Goal: Task Accomplishment & Management: Use online tool/utility

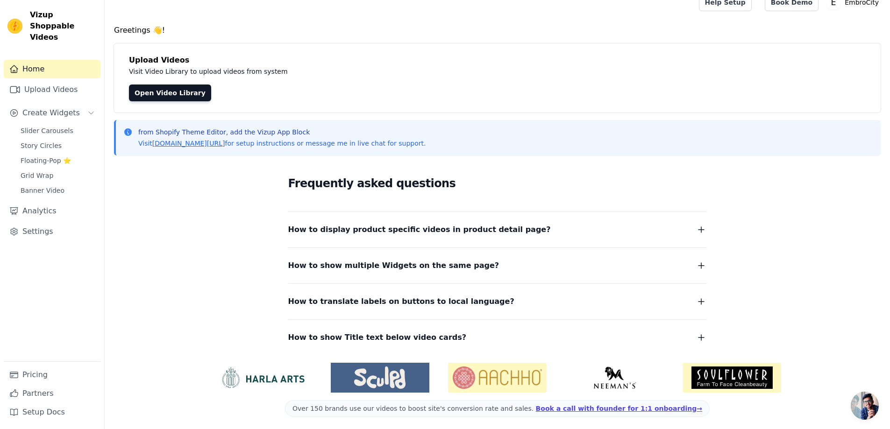
scroll to position [15, 0]
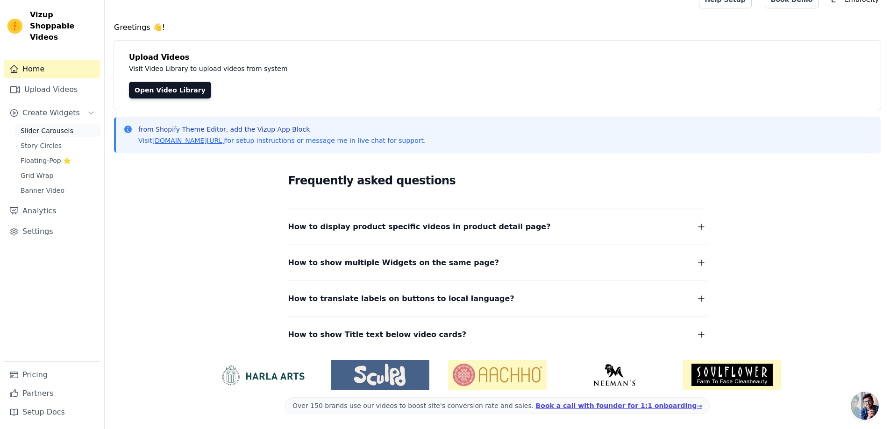
click at [63, 126] on span "Slider Carousels" at bounding box center [47, 130] width 53 height 9
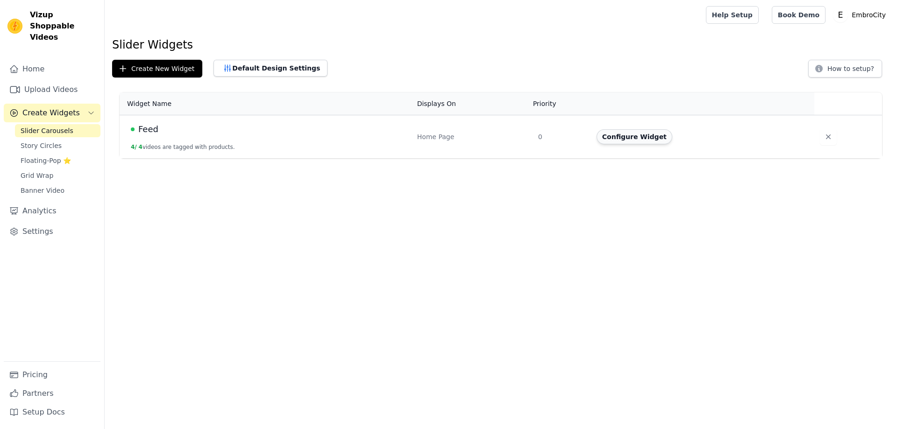
click at [642, 139] on button "Configure Widget" at bounding box center [635, 136] width 76 height 15
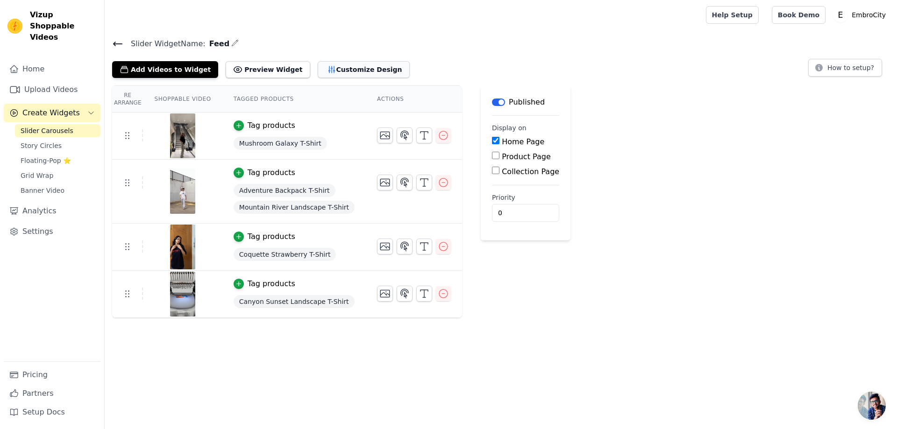
click at [340, 76] on button "Customize Design" at bounding box center [364, 69] width 92 height 17
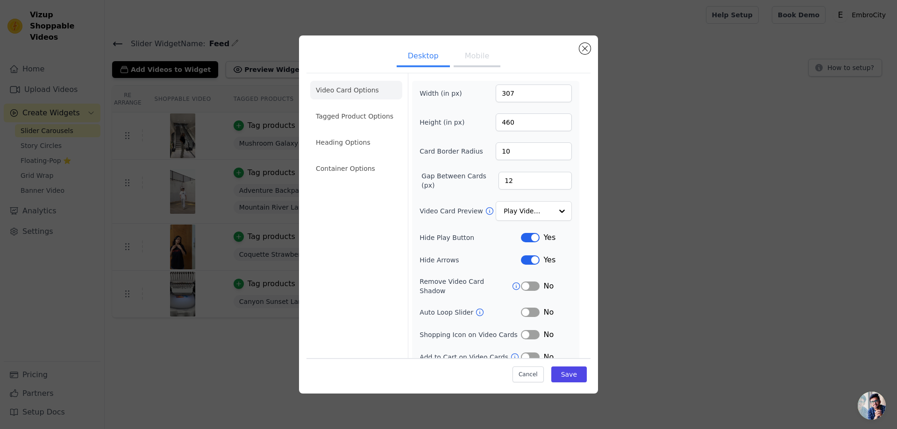
click at [466, 54] on button "Mobile" at bounding box center [477, 57] width 47 height 21
click at [348, 150] on li "Heading Options" at bounding box center [356, 142] width 92 height 19
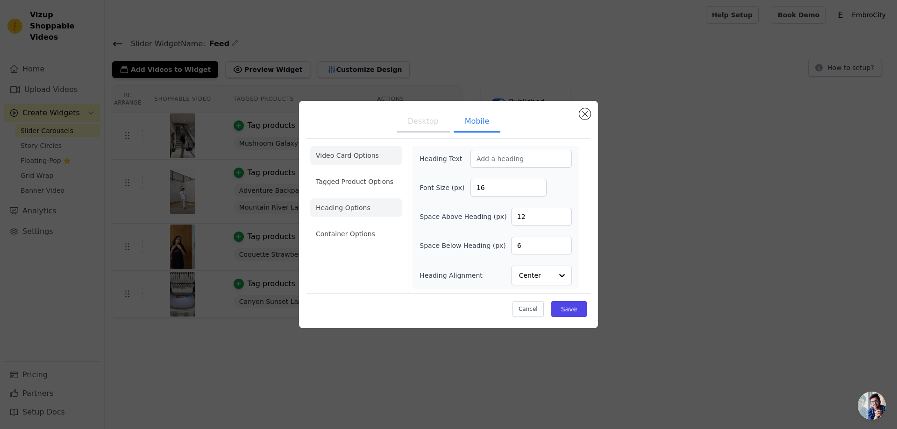
click at [358, 172] on li "Video Card Options" at bounding box center [356, 181] width 92 height 19
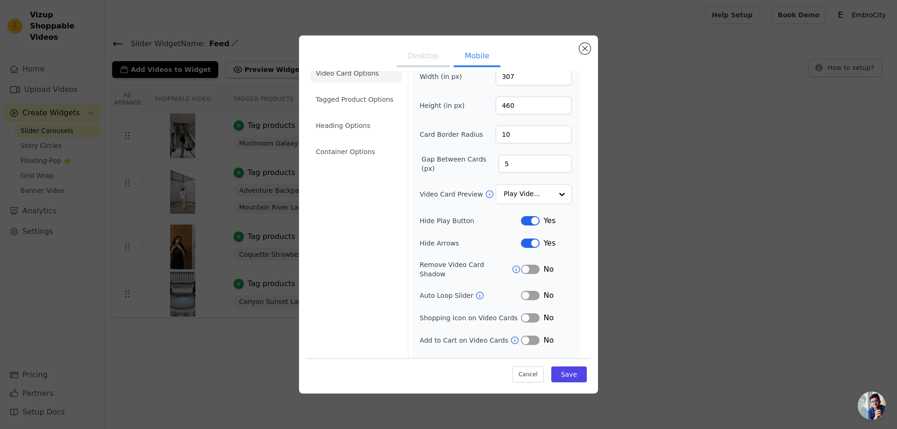
scroll to position [26, 0]
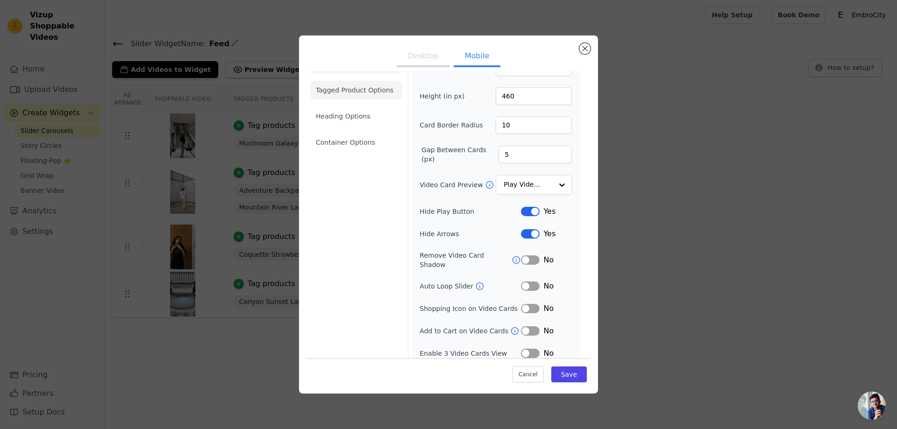
click at [354, 133] on li "Tagged Product Options" at bounding box center [356, 142] width 92 height 19
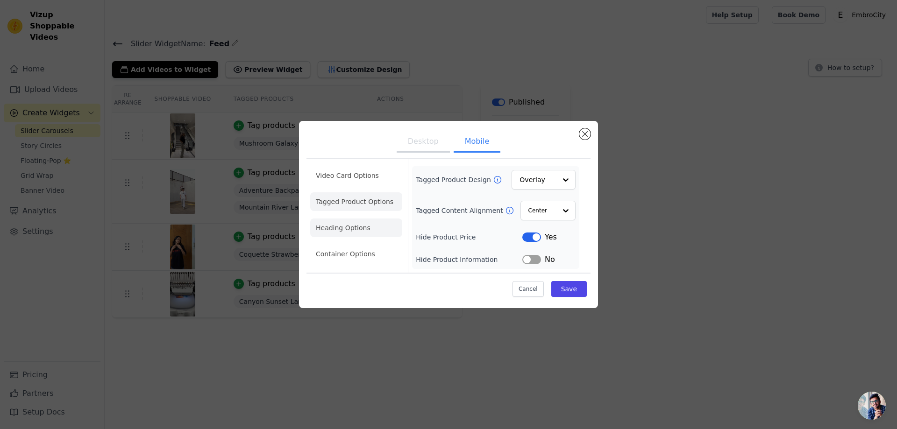
click at [350, 226] on li "Heading Options" at bounding box center [356, 228] width 92 height 19
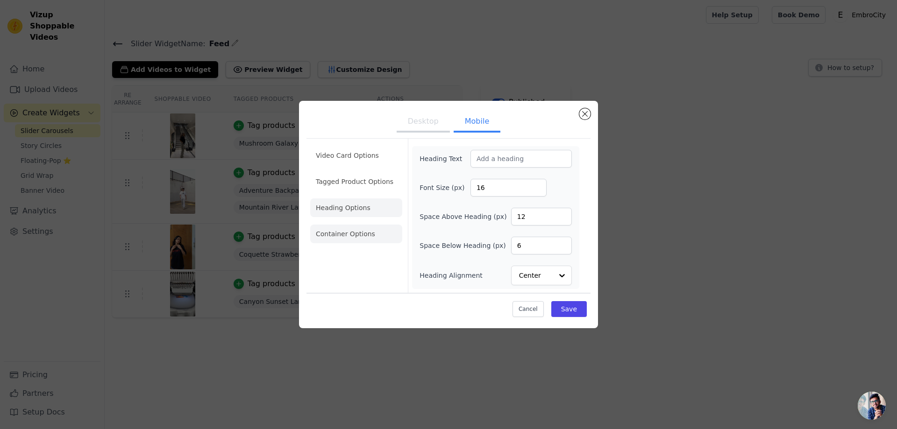
click at [353, 232] on li "Container Options" at bounding box center [356, 234] width 92 height 19
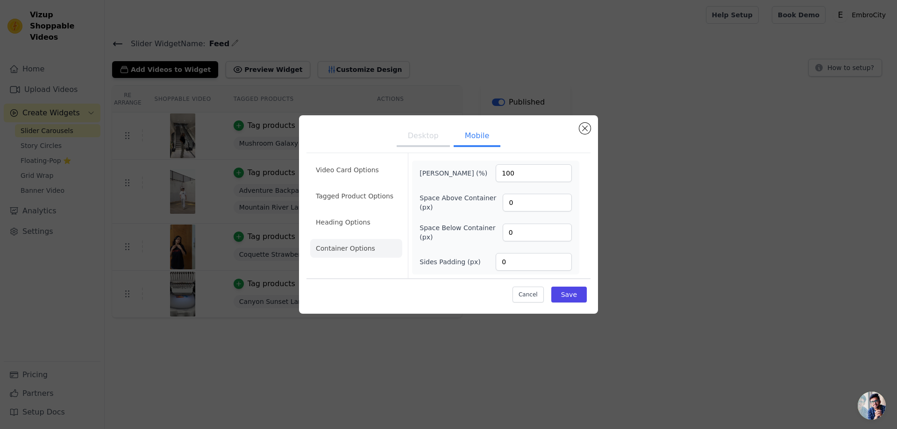
click at [430, 137] on button "Desktop" at bounding box center [423, 137] width 53 height 21
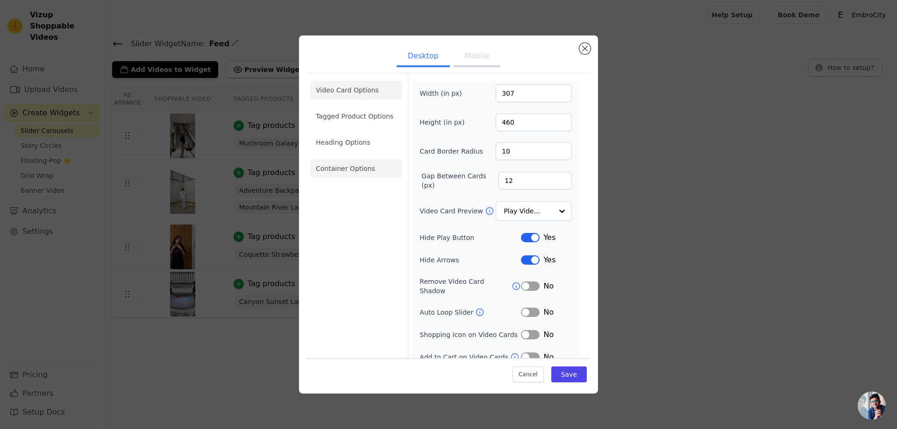
click at [349, 166] on li "Container Options" at bounding box center [356, 168] width 92 height 19
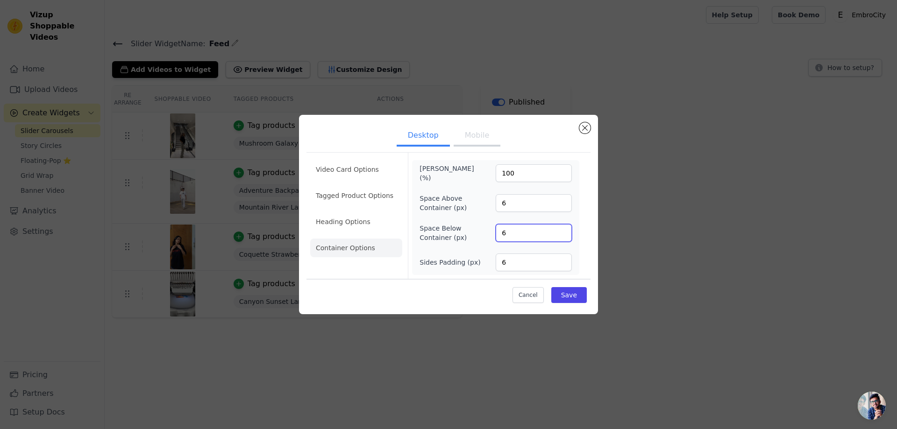
click at [489, 236] on div "Space Below Container (px) 6" at bounding box center [495, 233] width 152 height 19
drag, startPoint x: 516, startPoint y: 263, endPoint x: 479, endPoint y: 264, distance: 36.9
click at [479, 264] on div "Sides Padding (px) 6" at bounding box center [495, 263] width 152 height 18
drag, startPoint x: 515, startPoint y: 206, endPoint x: 486, endPoint y: 206, distance: 29.4
click at [486, 206] on div "Space Above Container (px) 6" at bounding box center [495, 203] width 152 height 19
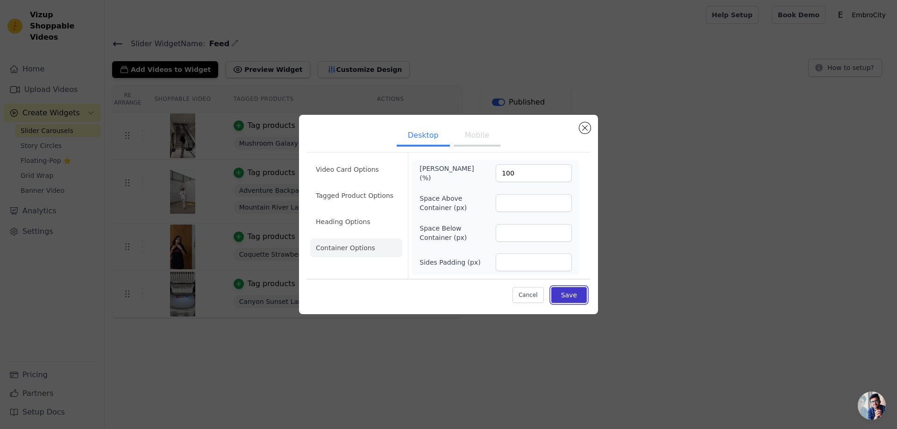
click at [568, 298] on button "Save" at bounding box center [569, 295] width 36 height 16
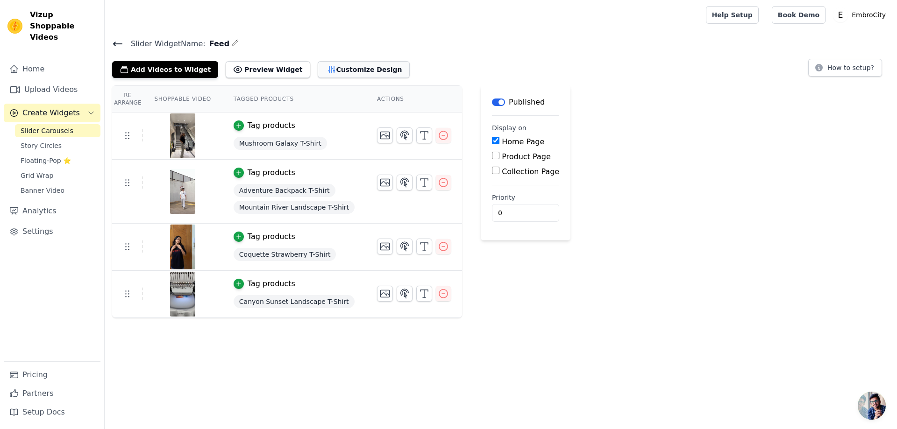
click at [325, 76] on button "Customize Design" at bounding box center [364, 69] width 92 height 17
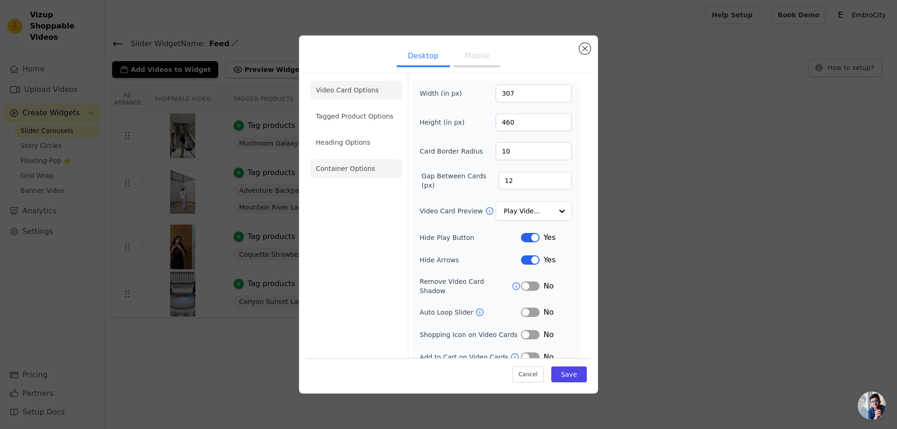
click at [369, 172] on li "Container Options" at bounding box center [356, 168] width 92 height 19
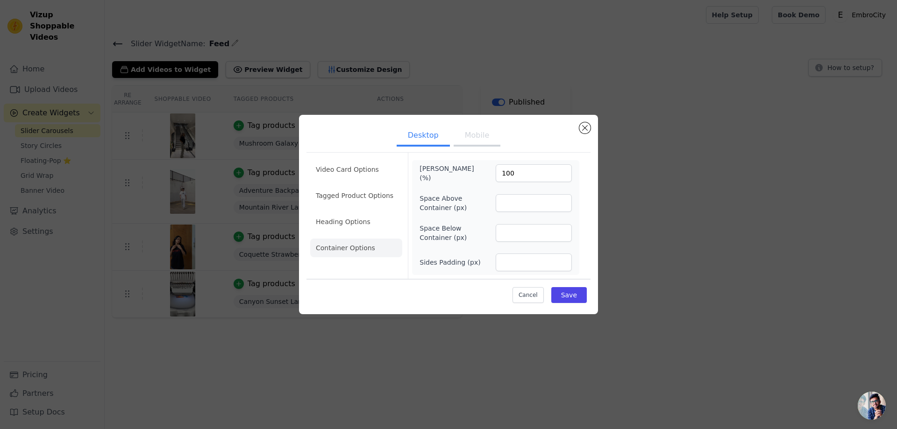
click at [474, 141] on button "Mobile" at bounding box center [477, 136] width 47 height 21
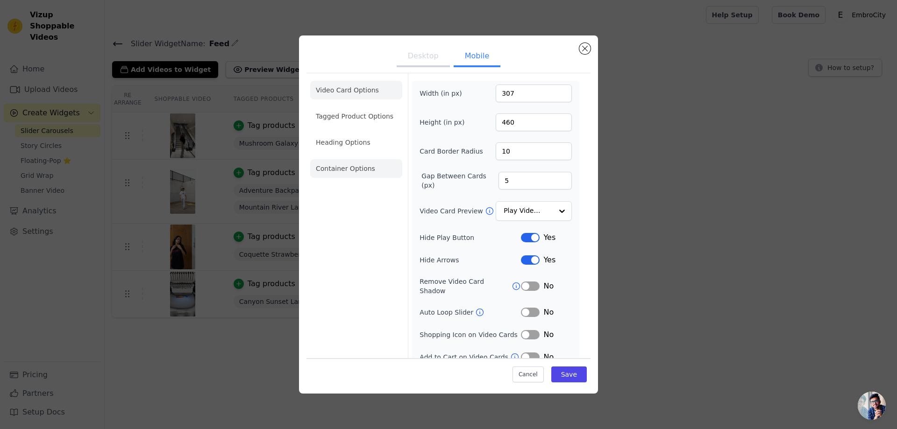
click at [354, 171] on li "Container Options" at bounding box center [356, 168] width 92 height 19
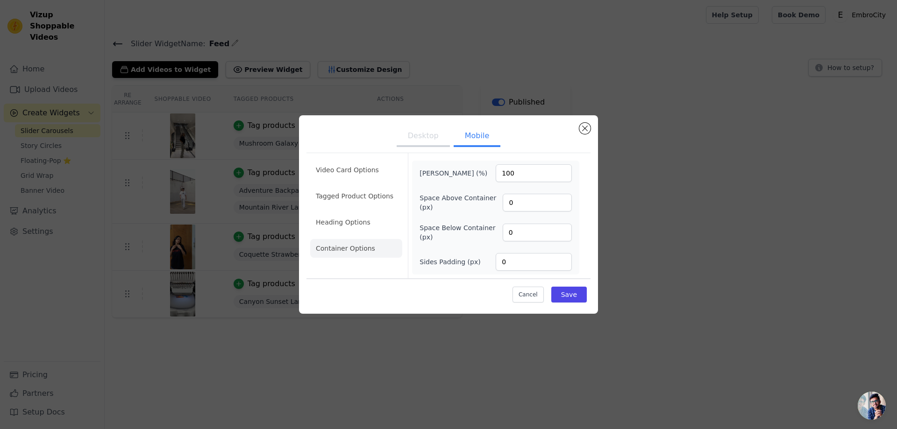
click at [426, 141] on button "Desktop" at bounding box center [423, 137] width 53 height 21
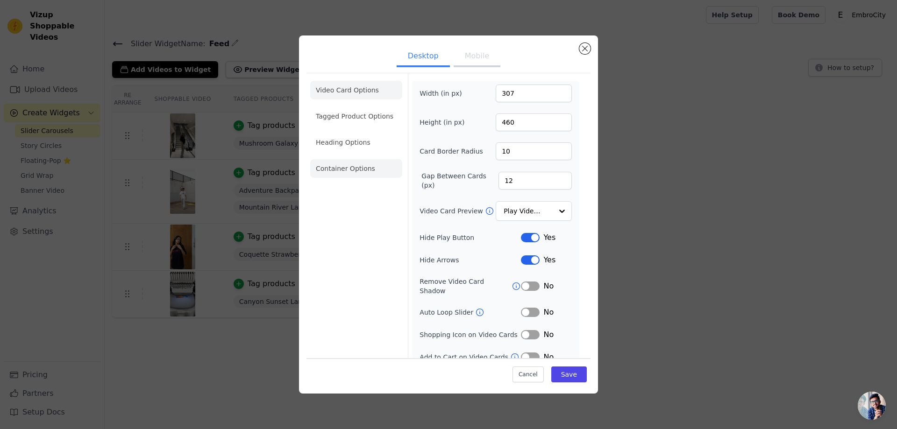
click at [365, 164] on li "Container Options" at bounding box center [356, 168] width 92 height 19
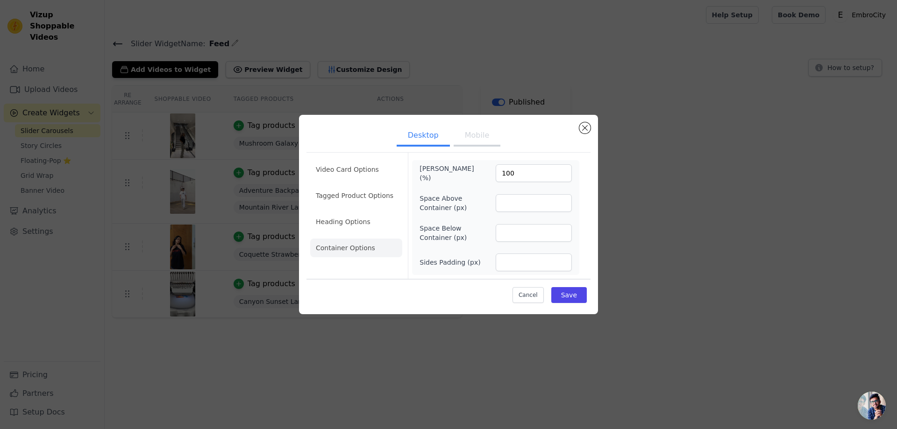
click at [477, 137] on button "Mobile" at bounding box center [477, 136] width 47 height 21
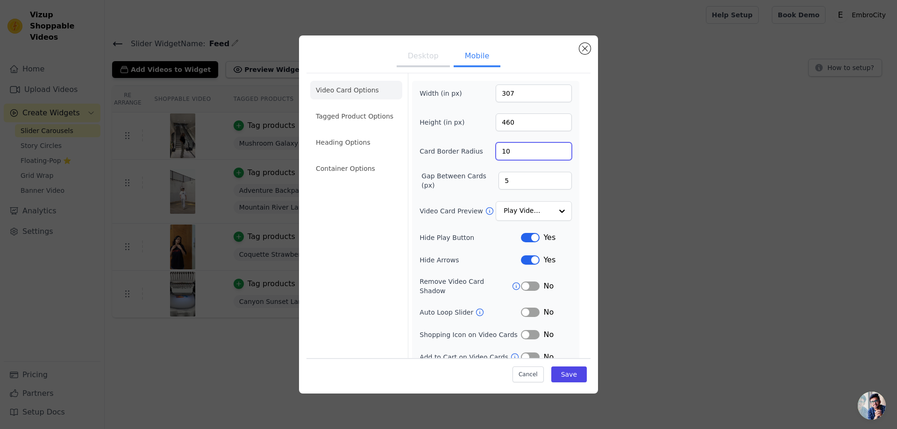
drag, startPoint x: 508, startPoint y: 154, endPoint x: 495, endPoint y: 155, distance: 13.2
click at [496, 155] on input "10" at bounding box center [534, 151] width 76 height 18
type input "6"
click at [425, 62] on button "Desktop" at bounding box center [423, 57] width 53 height 21
click at [479, 150] on div "Card Border Radius 10" at bounding box center [495, 151] width 152 height 18
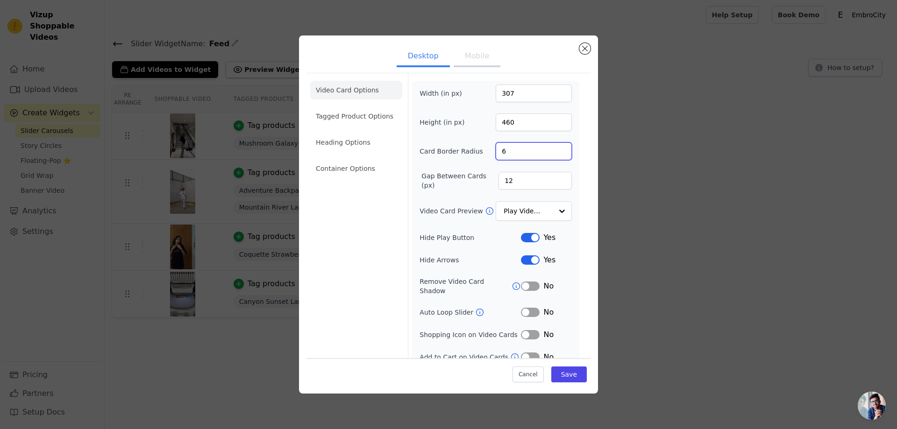
type input "6"
click at [460, 57] on button "Mobile" at bounding box center [477, 57] width 47 height 21
click at [561, 377] on button "Save" at bounding box center [569, 375] width 36 height 16
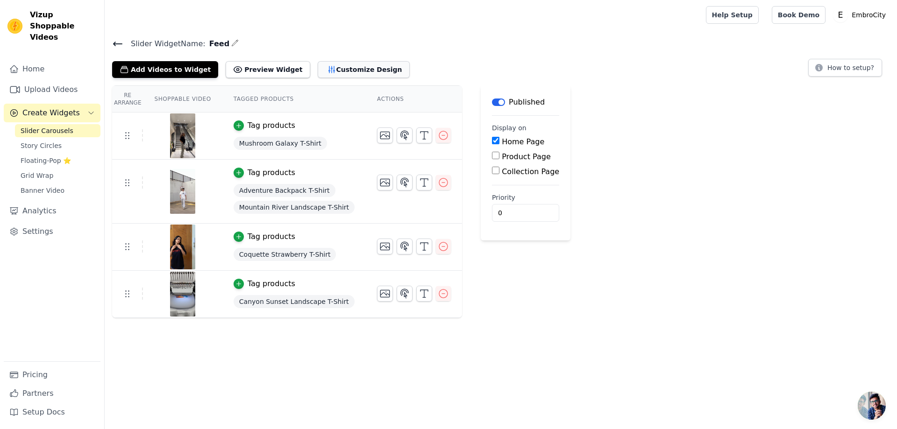
click at [334, 71] on button "Customize Design" at bounding box center [364, 69] width 92 height 17
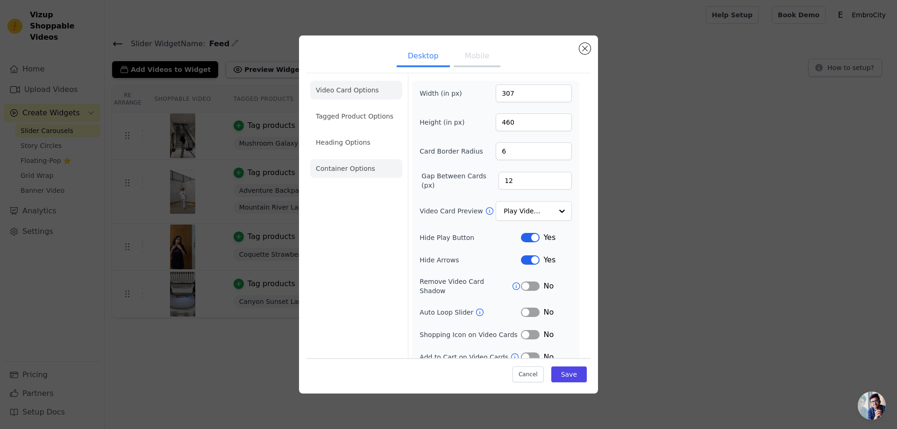
click at [360, 176] on li "Container Options" at bounding box center [356, 168] width 92 height 19
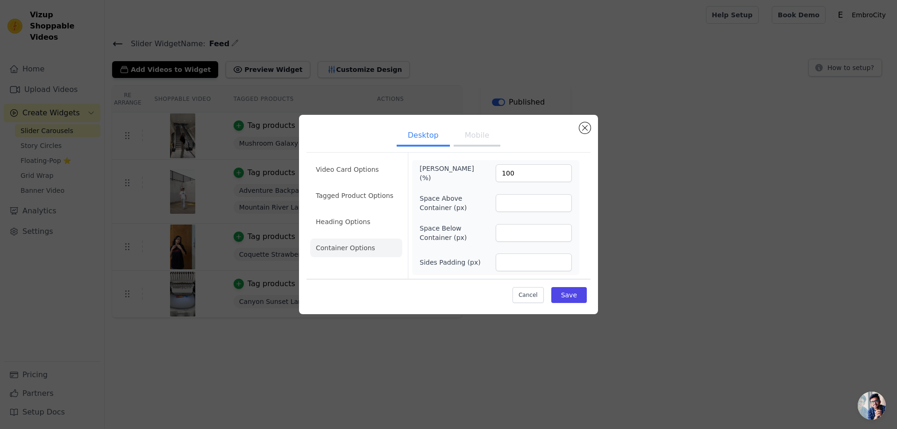
click at [472, 135] on button "Mobile" at bounding box center [477, 136] width 47 height 21
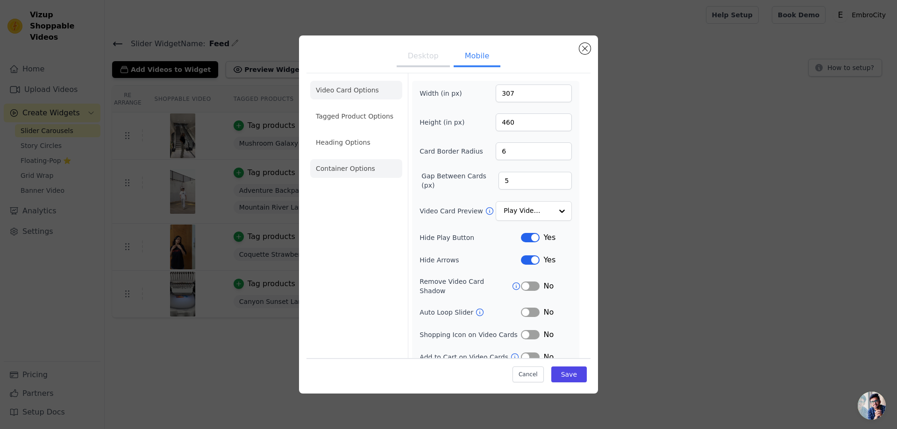
click at [366, 176] on li "Container Options" at bounding box center [356, 168] width 92 height 19
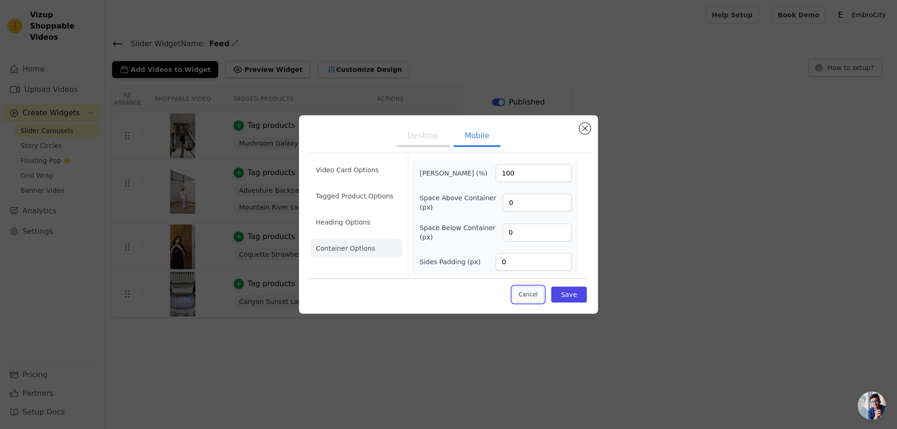
click at [527, 295] on button "Cancel" at bounding box center [527, 295] width 31 height 16
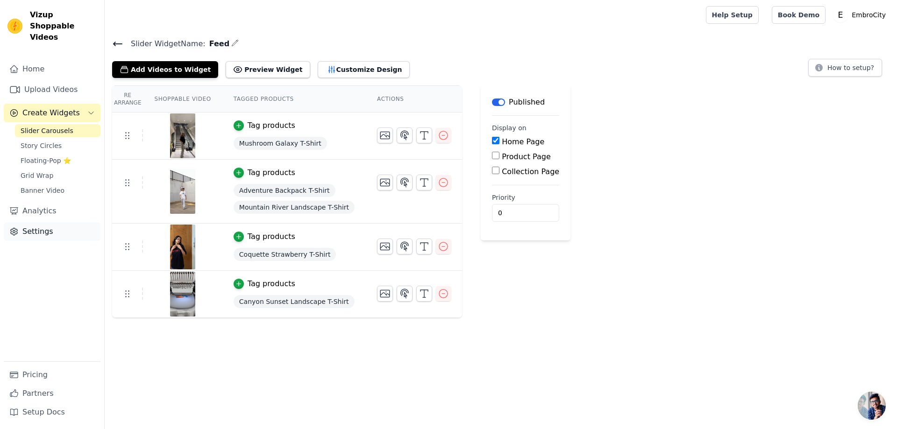
click at [37, 223] on link "Settings" at bounding box center [52, 231] width 97 height 19
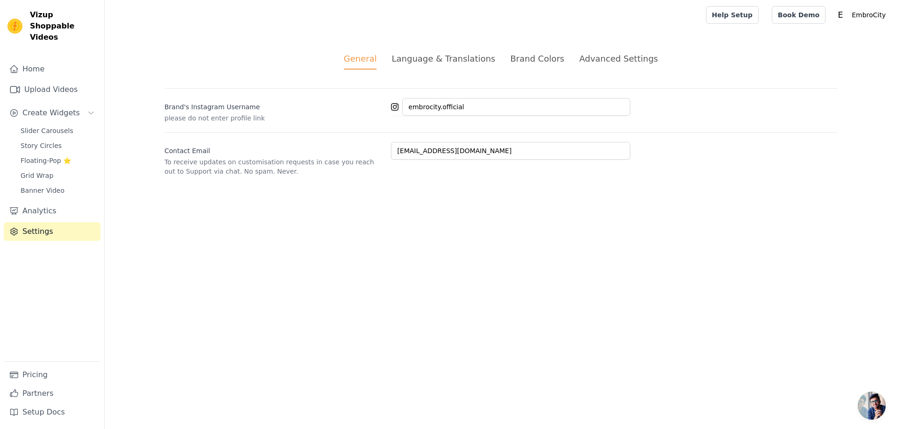
click at [603, 58] on div "Advanced Settings" at bounding box center [618, 58] width 78 height 13
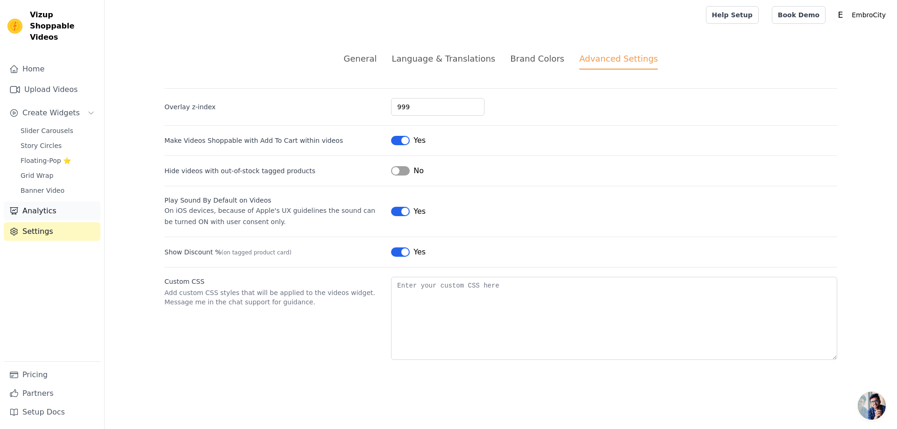
click at [50, 202] on link "Analytics" at bounding box center [52, 211] width 97 height 19
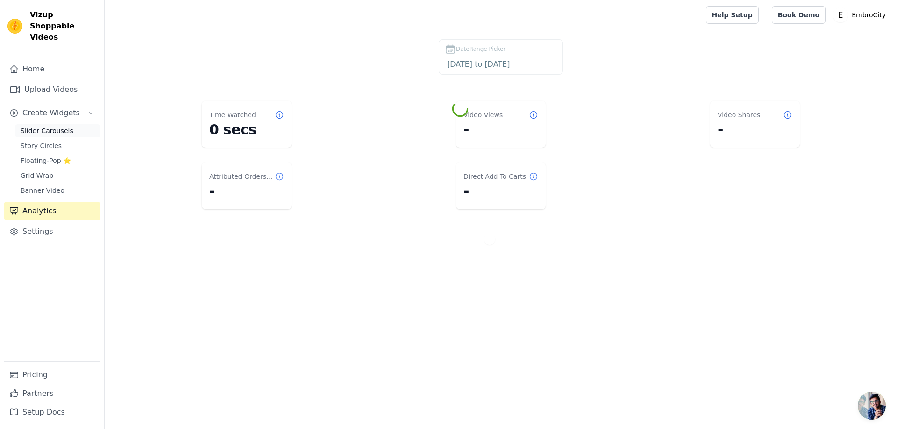
click at [49, 126] on span "Slider Carousels" at bounding box center [47, 130] width 53 height 9
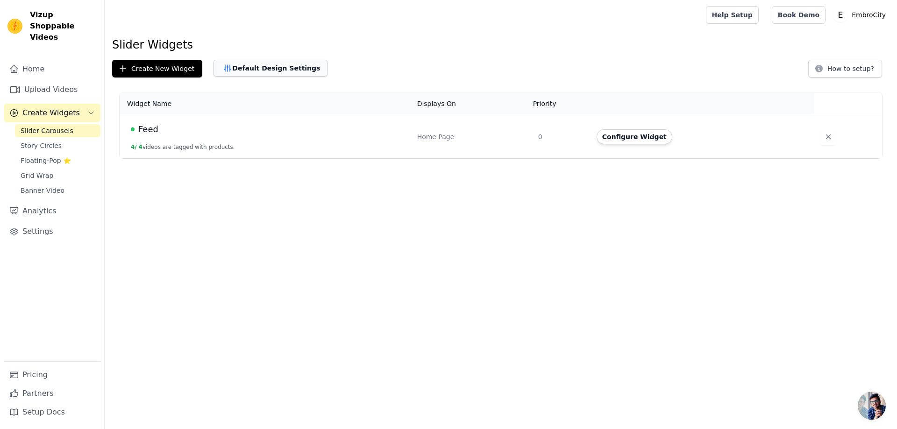
click at [252, 65] on button "Default Design Settings" at bounding box center [270, 68] width 114 height 17
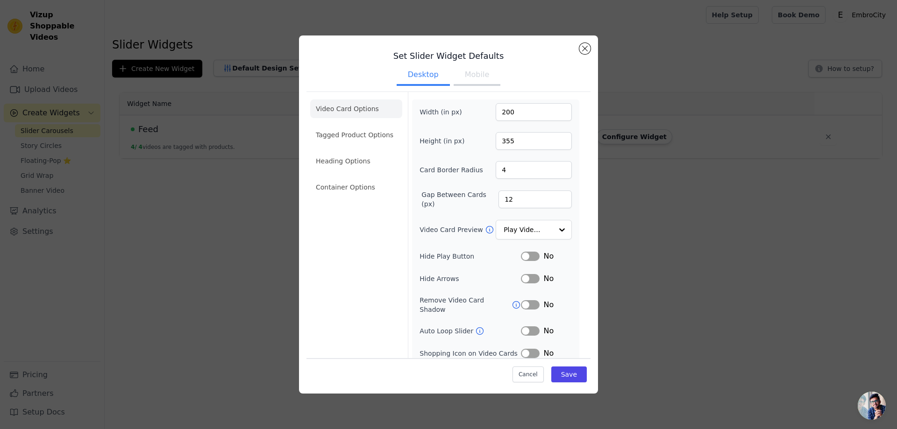
click at [471, 74] on button "Mobile" at bounding box center [477, 75] width 47 height 21
click at [429, 76] on button "Desktop" at bounding box center [423, 75] width 53 height 21
click at [359, 177] on ul "Video Card Options Tagged Product Options Heading Options Container Options" at bounding box center [356, 148] width 92 height 105
click at [356, 187] on li "Container Options" at bounding box center [356, 187] width 92 height 19
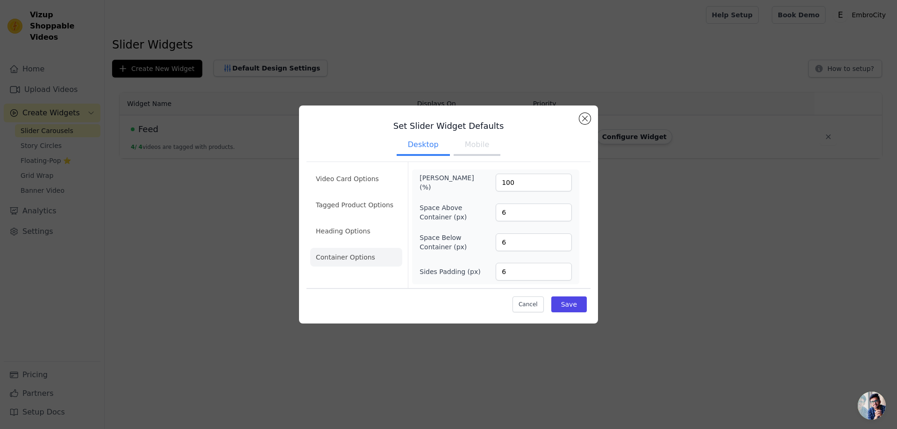
click at [483, 150] on button "Mobile" at bounding box center [477, 145] width 47 height 21
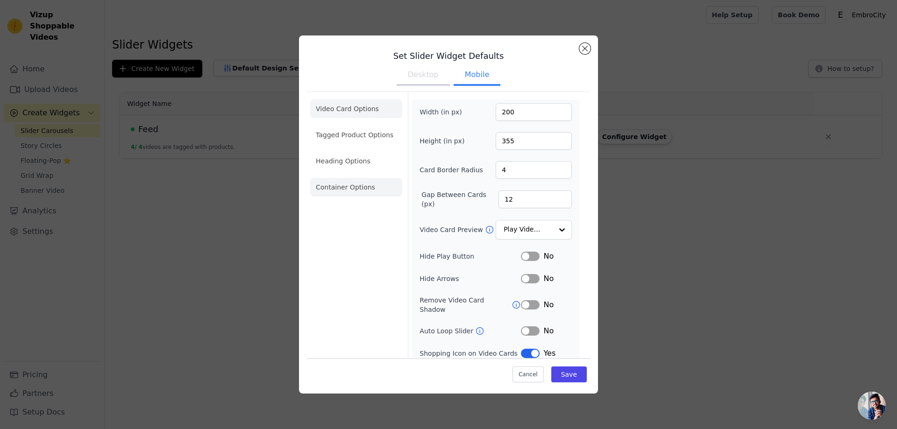
click at [355, 191] on li "Container Options" at bounding box center [356, 187] width 92 height 19
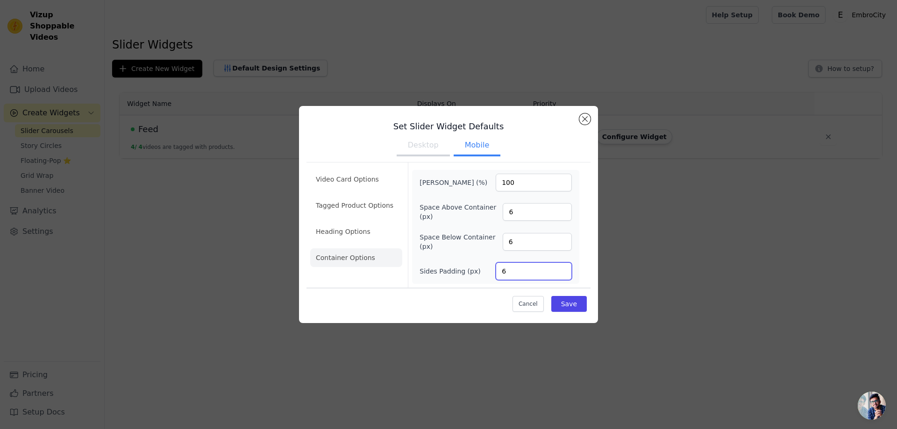
drag, startPoint x: 513, startPoint y: 272, endPoint x: 483, endPoint y: 271, distance: 30.4
click at [484, 272] on div "Sides Padding (px) 6" at bounding box center [495, 272] width 152 height 18
type input "0"
click at [491, 246] on div "Space Below Container (px) 6" at bounding box center [495, 242] width 152 height 19
type input "0"
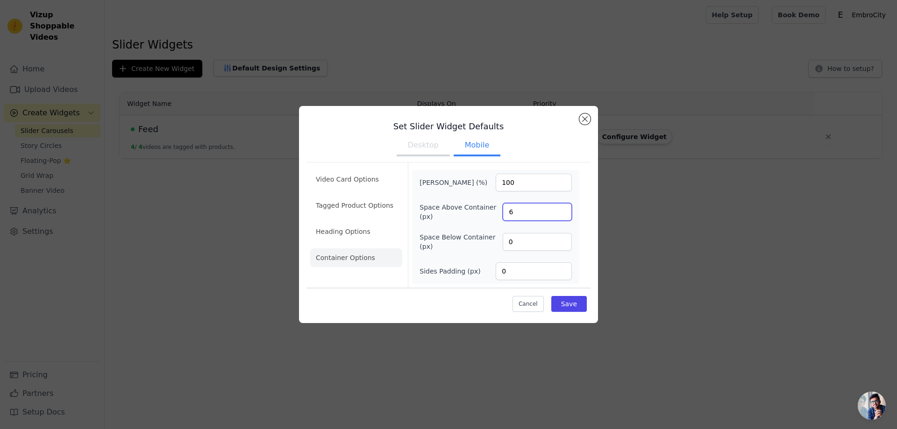
drag, startPoint x: 514, startPoint y: 210, endPoint x: 499, endPoint y: 211, distance: 15.0
click at [503, 211] on input "6" at bounding box center [537, 212] width 69 height 18
type input "0"
click at [424, 149] on button "Desktop" at bounding box center [423, 146] width 53 height 21
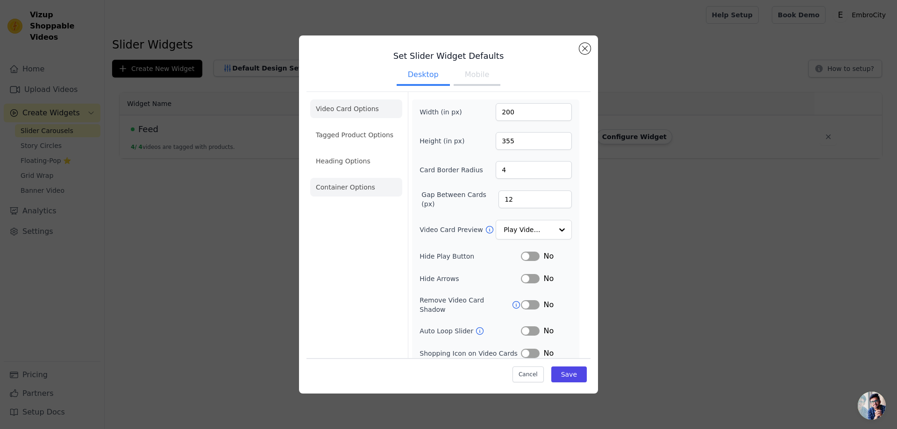
click at [347, 185] on li "Container Options" at bounding box center [356, 187] width 92 height 19
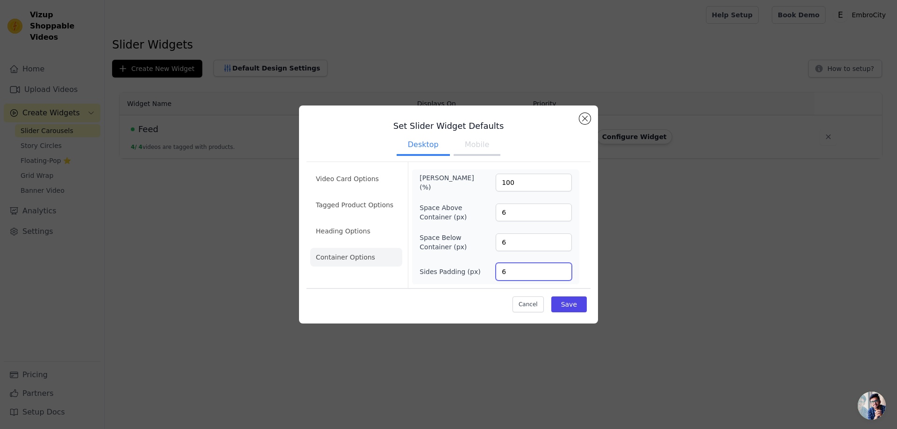
drag, startPoint x: 510, startPoint y: 268, endPoint x: 483, endPoint y: 270, distance: 27.2
click at [483, 270] on div "Sides Padding (px) 6" at bounding box center [495, 272] width 152 height 18
type input "0"
drag, startPoint x: 493, startPoint y: 244, endPoint x: 487, endPoint y: 244, distance: 6.5
click at [487, 244] on div "Space Below Container (px) 6" at bounding box center [495, 242] width 152 height 19
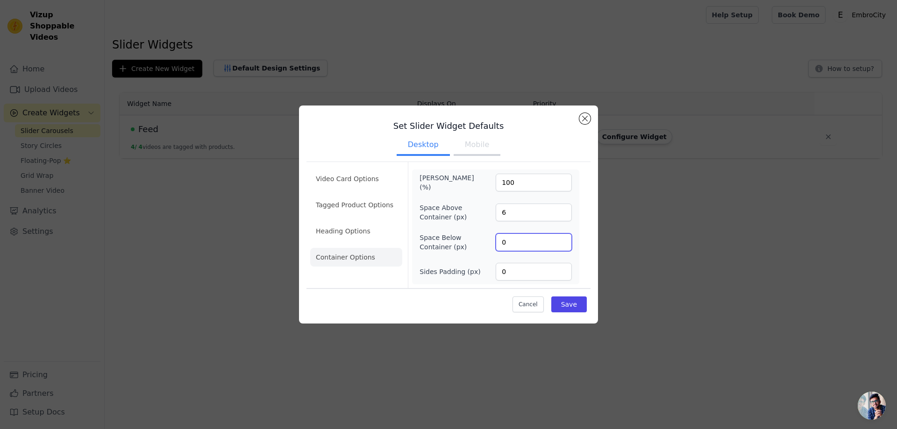
type input "0"
drag, startPoint x: 508, startPoint y: 210, endPoint x: 478, endPoint y: 213, distance: 30.1
click at [478, 213] on div "Space Above Container (px) 6" at bounding box center [495, 212] width 152 height 19
type input "0"
click at [568, 304] on button "Save" at bounding box center [569, 305] width 36 height 16
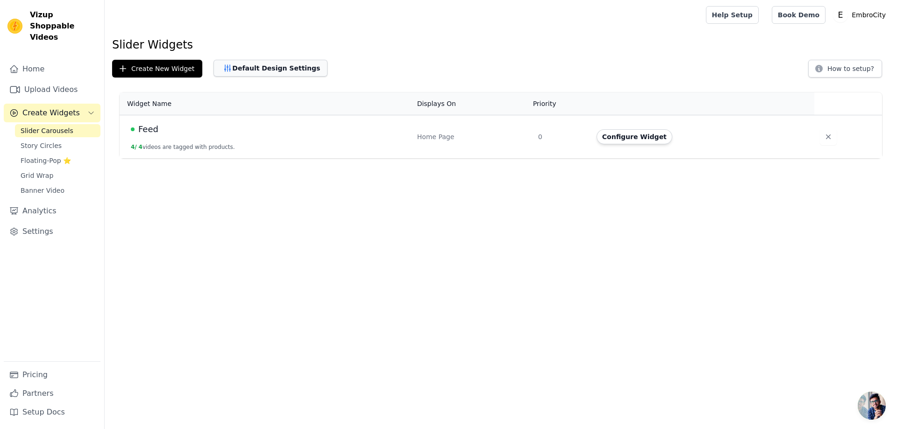
click at [237, 69] on button "Default Design Settings" at bounding box center [270, 68] width 114 height 17
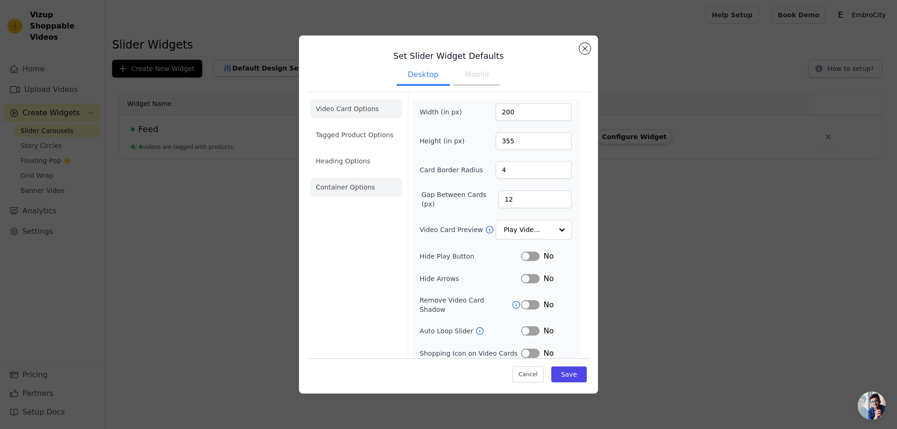
click at [353, 184] on li "Container Options" at bounding box center [356, 187] width 92 height 19
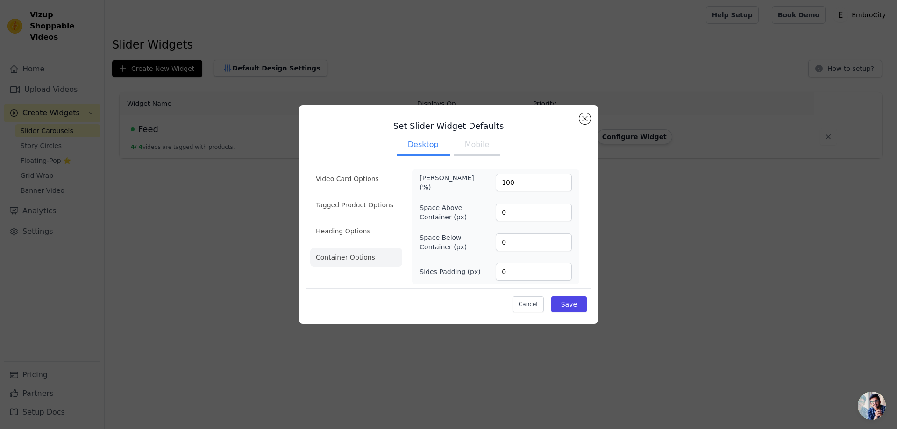
click at [473, 146] on button "Mobile" at bounding box center [477, 145] width 47 height 21
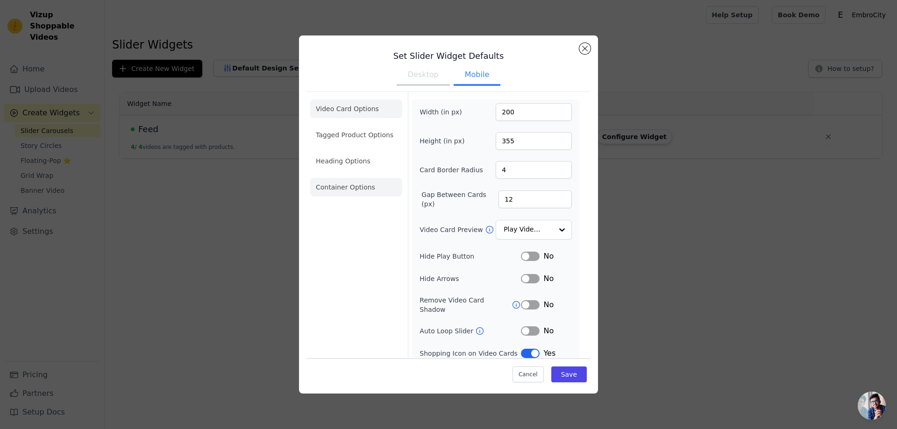
click at [351, 186] on li "Container Options" at bounding box center [356, 187] width 92 height 19
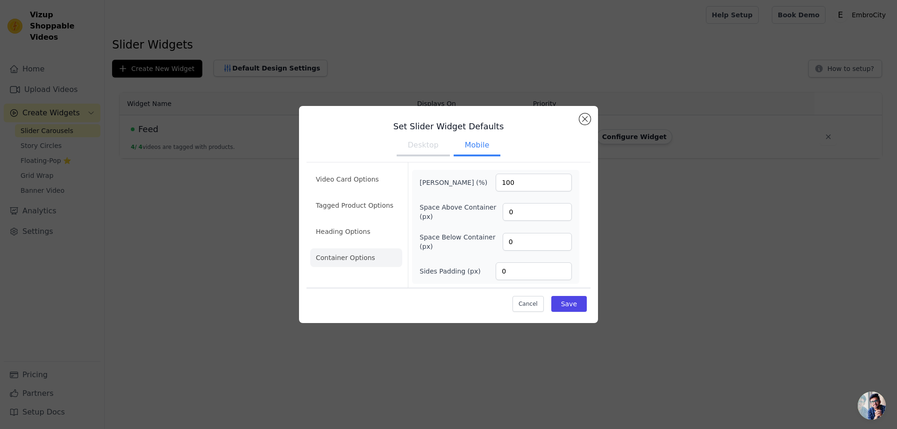
click at [419, 142] on button "Desktop" at bounding box center [423, 146] width 53 height 21
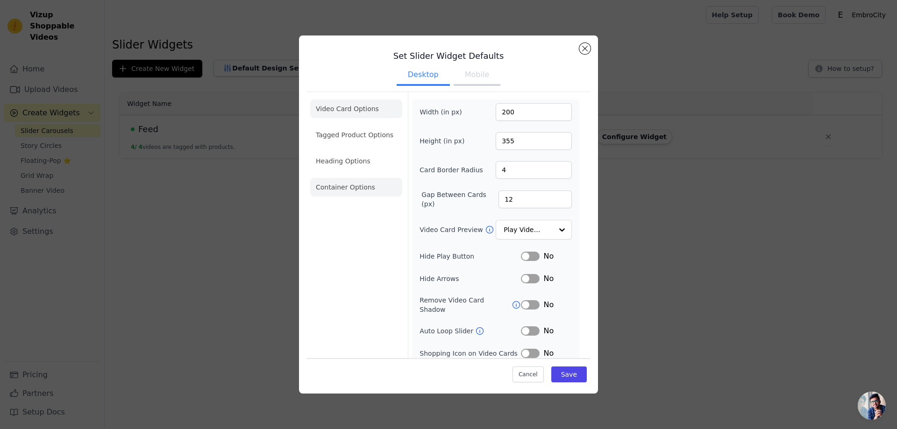
click at [337, 185] on li "Container Options" at bounding box center [356, 187] width 92 height 19
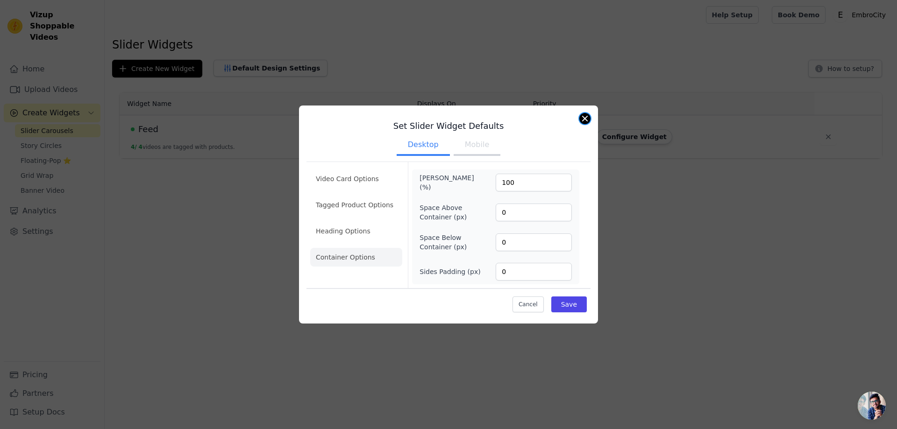
click at [583, 122] on button "Close modal" at bounding box center [584, 118] width 11 height 11
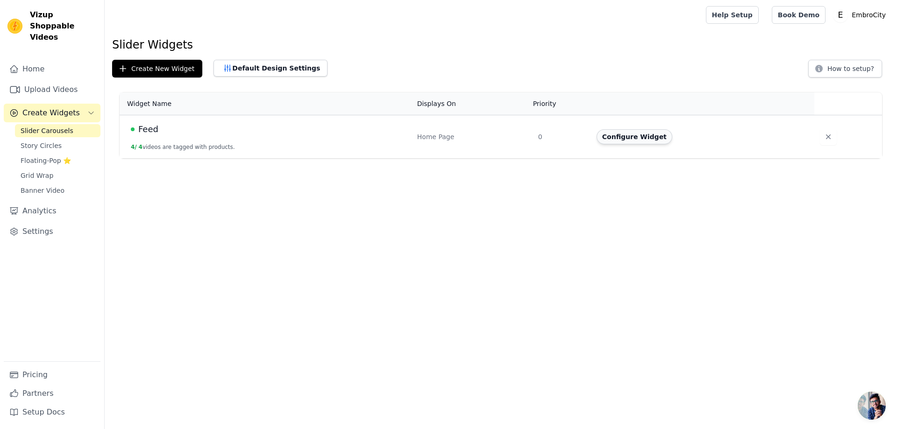
click at [640, 142] on button "Configure Widget" at bounding box center [635, 136] width 76 height 15
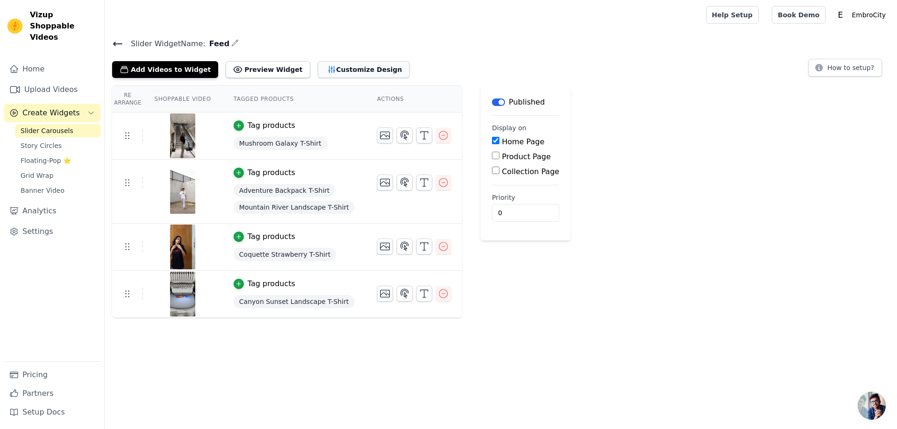
click at [346, 73] on button "Customize Design" at bounding box center [364, 69] width 92 height 17
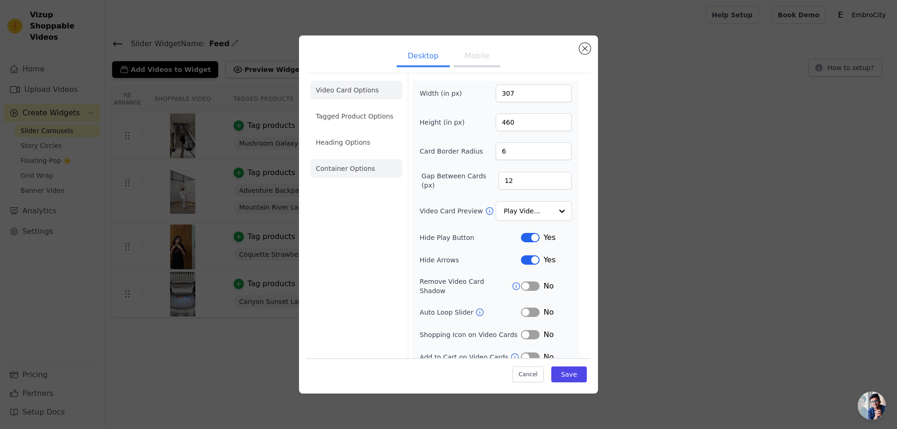
click at [358, 173] on li "Container Options" at bounding box center [356, 168] width 92 height 19
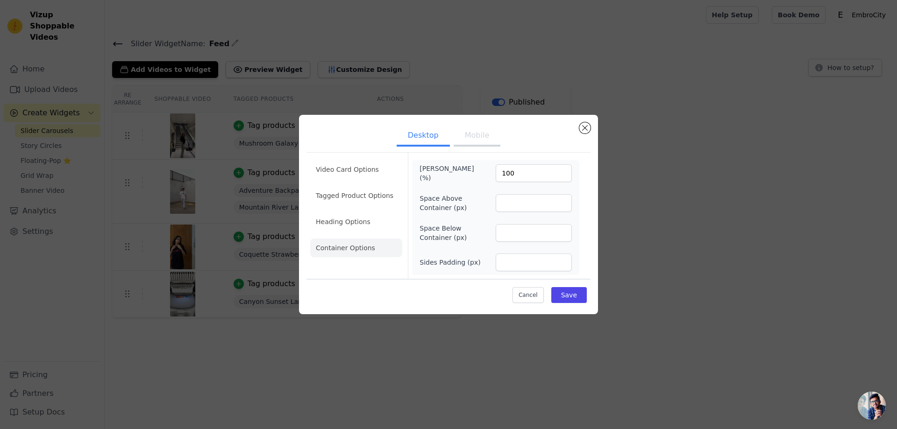
click at [475, 141] on button "Mobile" at bounding box center [477, 136] width 47 height 21
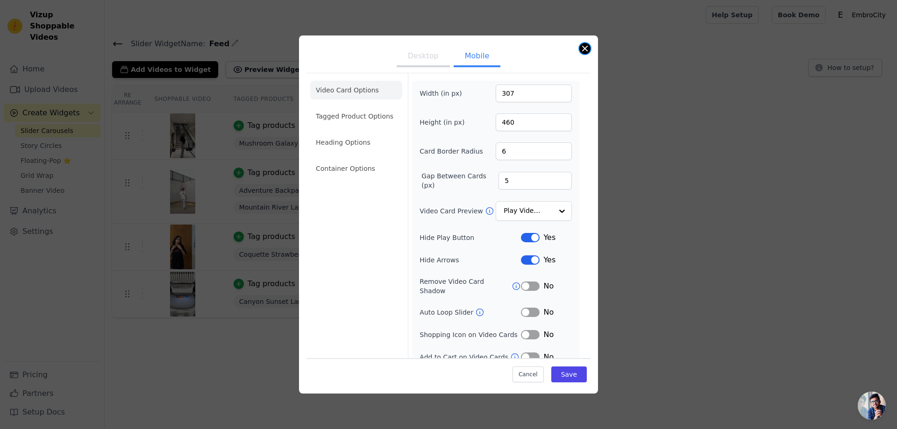
click at [582, 53] on button "Close modal" at bounding box center [584, 48] width 11 height 11
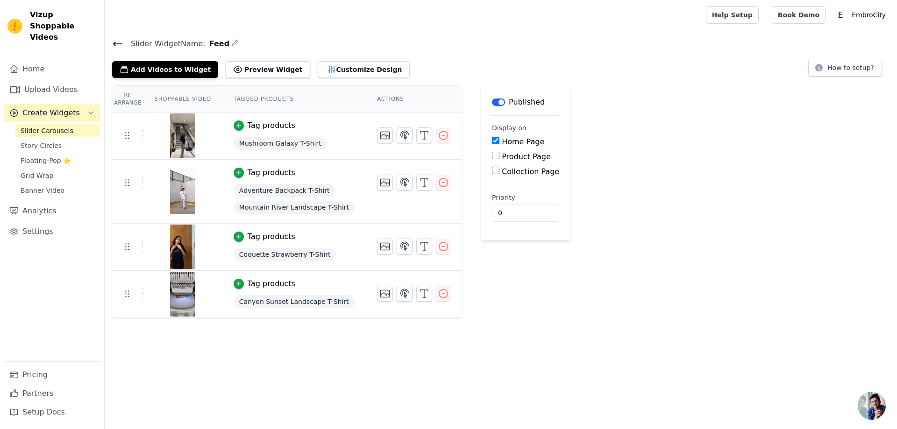
click at [60, 107] on span "Create Widgets" at bounding box center [50, 112] width 57 height 11
click at [336, 68] on button "Customize Design" at bounding box center [364, 69] width 92 height 17
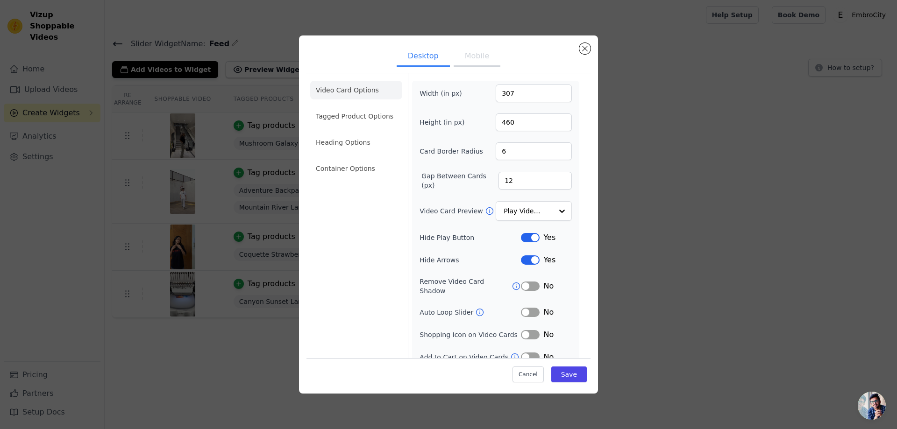
click at [473, 61] on button "Mobile" at bounding box center [477, 57] width 47 height 21
click at [587, 49] on button "Close modal" at bounding box center [584, 48] width 11 height 11
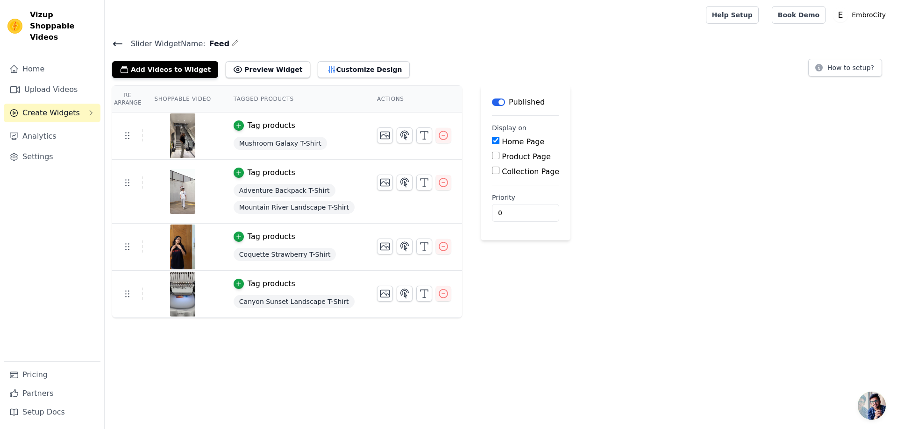
click at [36, 107] on span "Create Widgets" at bounding box center [50, 112] width 57 height 11
click at [35, 126] on span "Slider Carousels" at bounding box center [47, 130] width 53 height 9
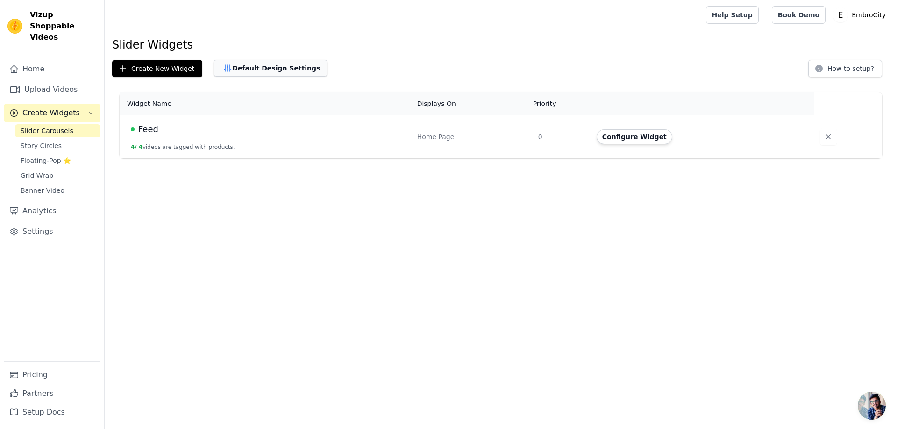
click at [250, 68] on button "Default Design Settings" at bounding box center [270, 68] width 114 height 17
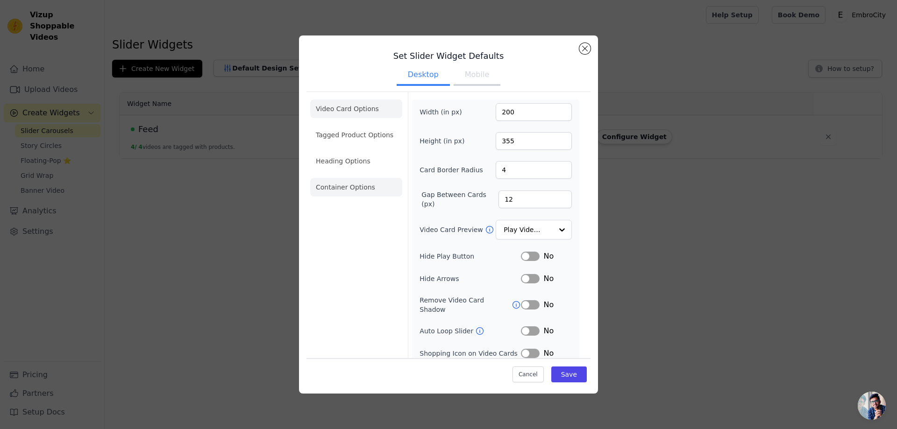
click at [327, 185] on li "Container Options" at bounding box center [356, 187] width 92 height 19
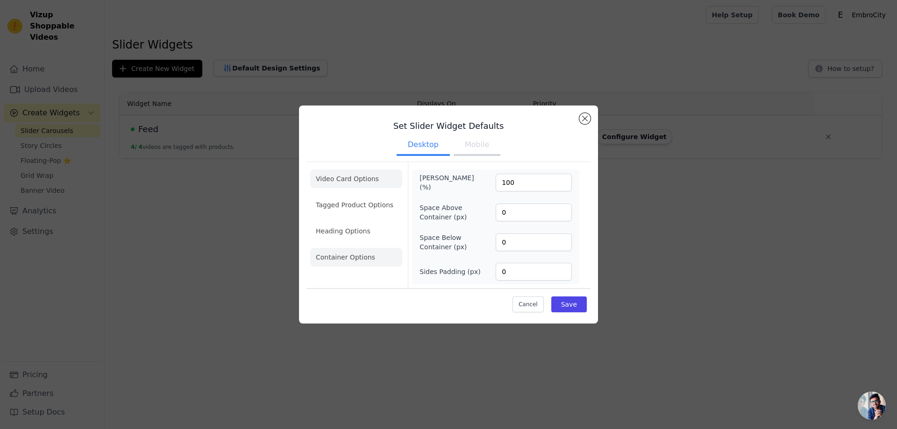
click at [351, 196] on li "Video Card Options" at bounding box center [356, 205] width 92 height 19
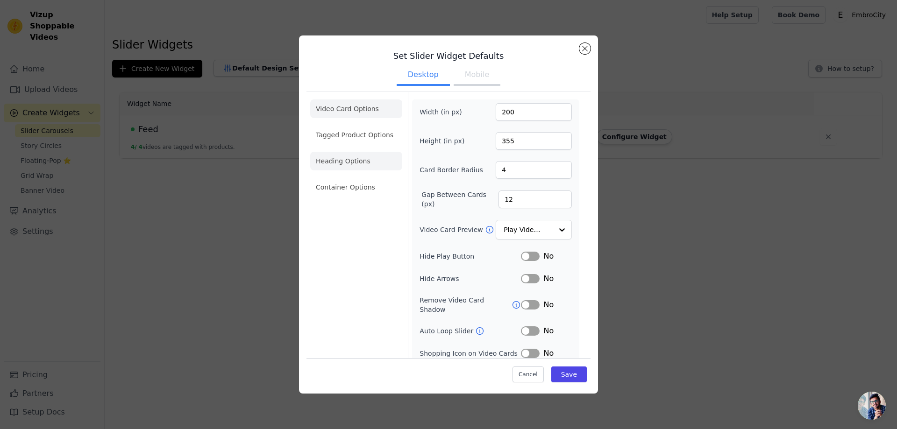
click at [357, 162] on li "Heading Options" at bounding box center [356, 161] width 92 height 19
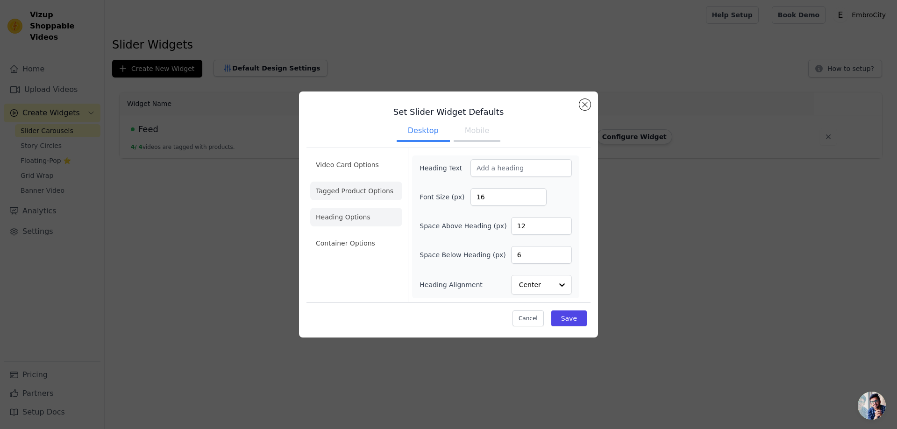
click at [362, 234] on li "Tagged Product Options" at bounding box center [356, 243] width 92 height 19
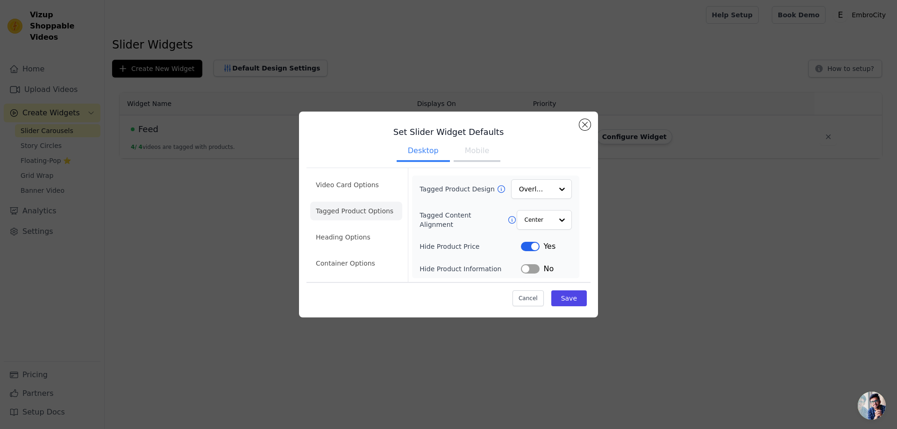
click at [473, 146] on button "Mobile" at bounding box center [477, 152] width 47 height 21
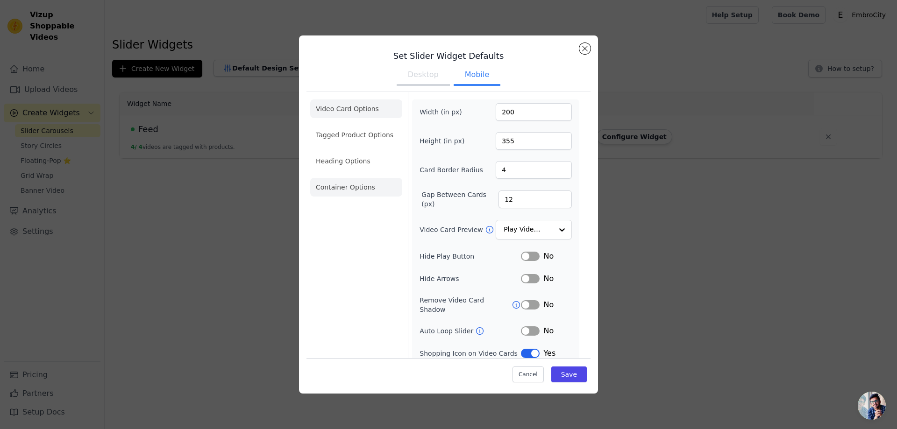
click at [343, 189] on li "Container Options" at bounding box center [356, 187] width 92 height 19
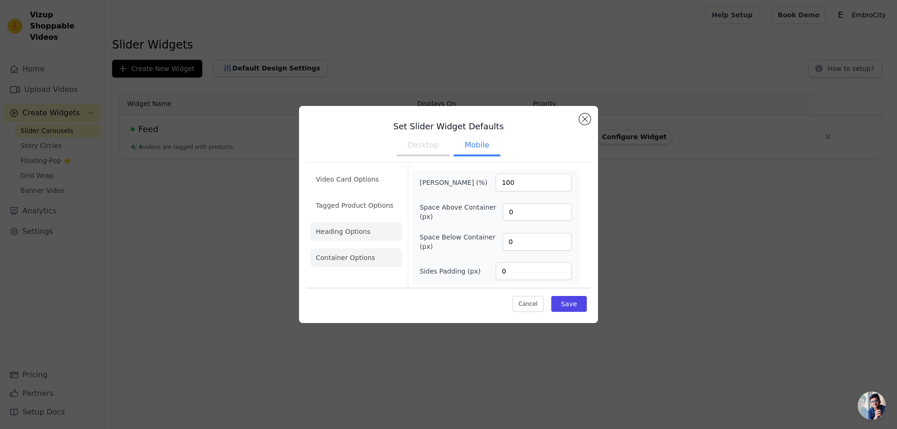
click at [341, 230] on li "Heading Options" at bounding box center [356, 231] width 92 height 19
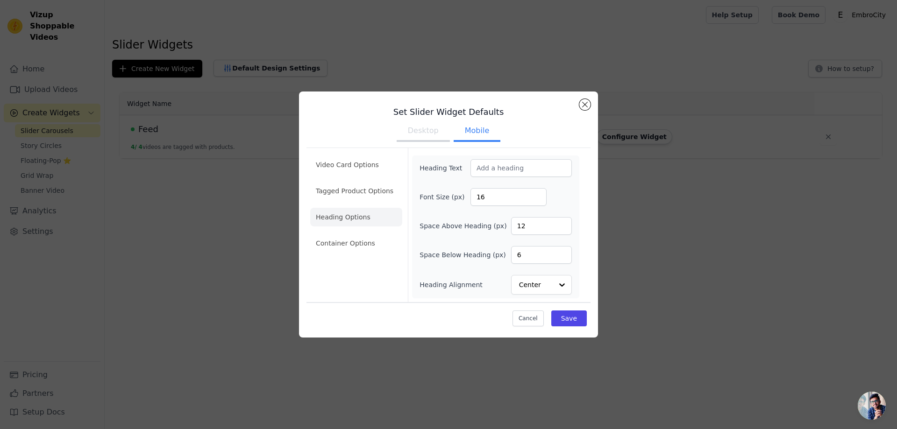
click at [425, 134] on button "Desktop" at bounding box center [423, 131] width 53 height 21
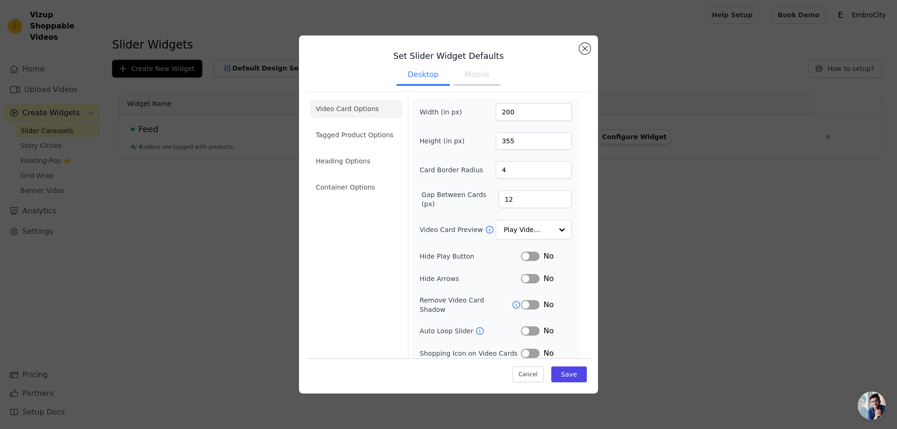
click at [351, 186] on li "Container Options" at bounding box center [356, 187] width 92 height 19
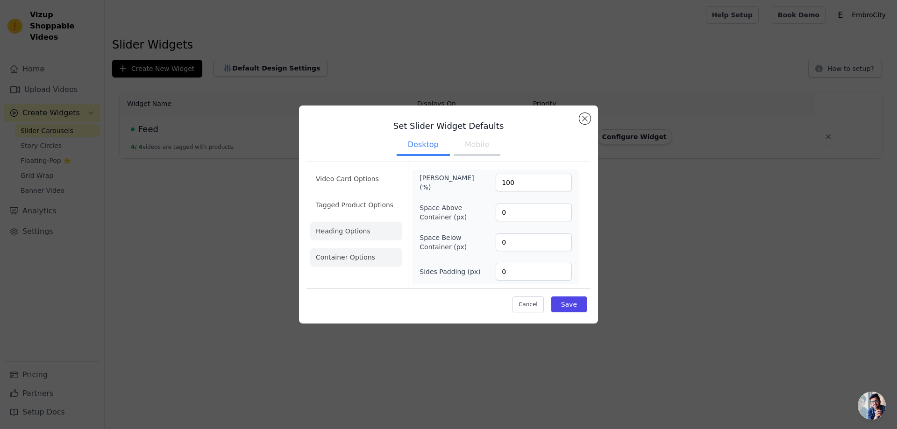
click at [350, 228] on li "Heading Options" at bounding box center [356, 231] width 92 height 19
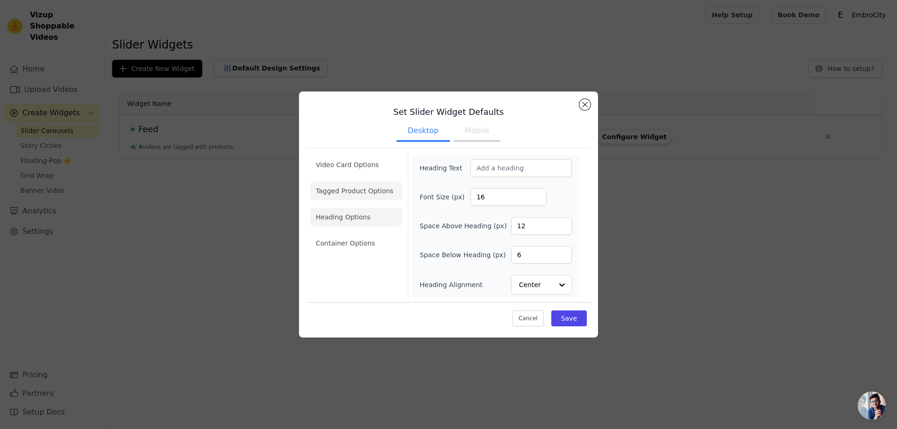
click at [357, 234] on li "Tagged Product Options" at bounding box center [356, 243] width 92 height 19
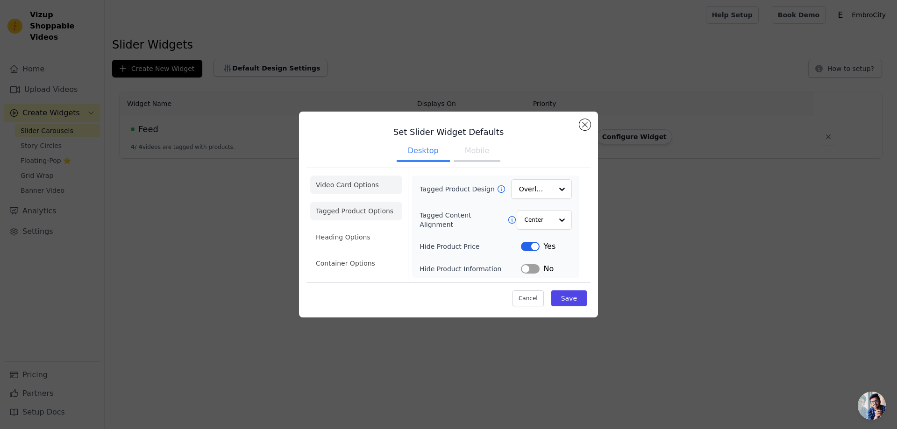
click at [357, 202] on li "Video Card Options" at bounding box center [356, 211] width 92 height 19
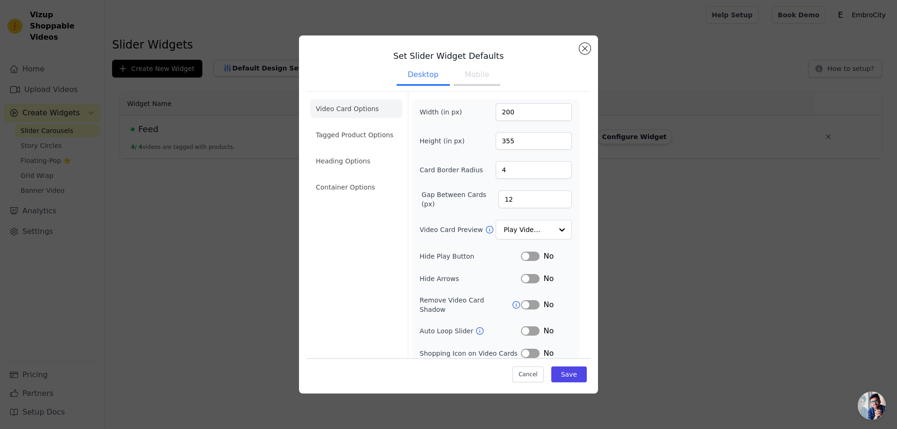
click at [468, 78] on button "Mobile" at bounding box center [477, 75] width 47 height 21
click at [359, 183] on li "Container Options" at bounding box center [356, 187] width 92 height 19
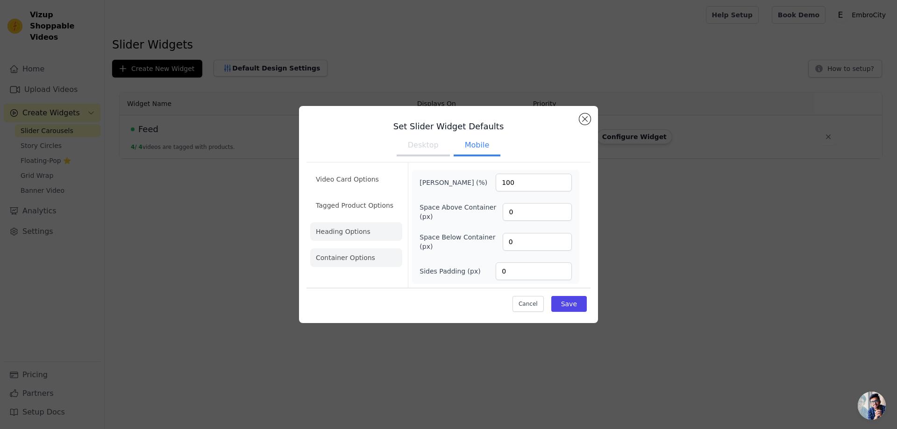
click at [348, 228] on li "Heading Options" at bounding box center [356, 231] width 92 height 19
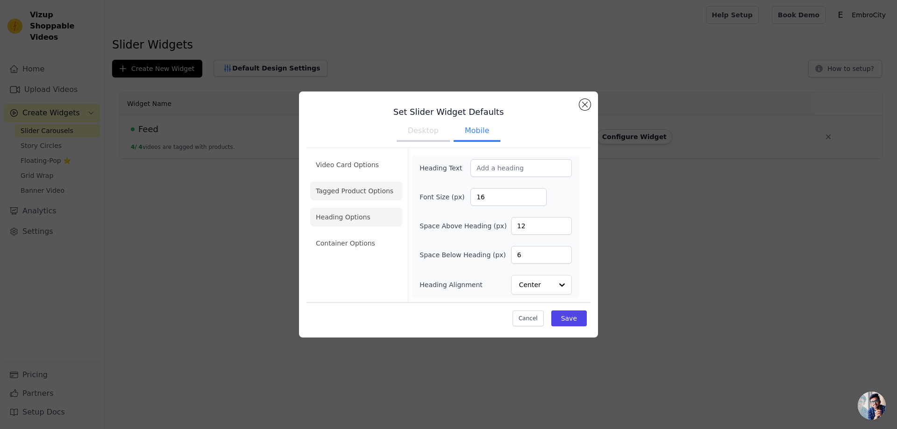
click at [354, 234] on li "Tagged Product Options" at bounding box center [356, 243] width 92 height 19
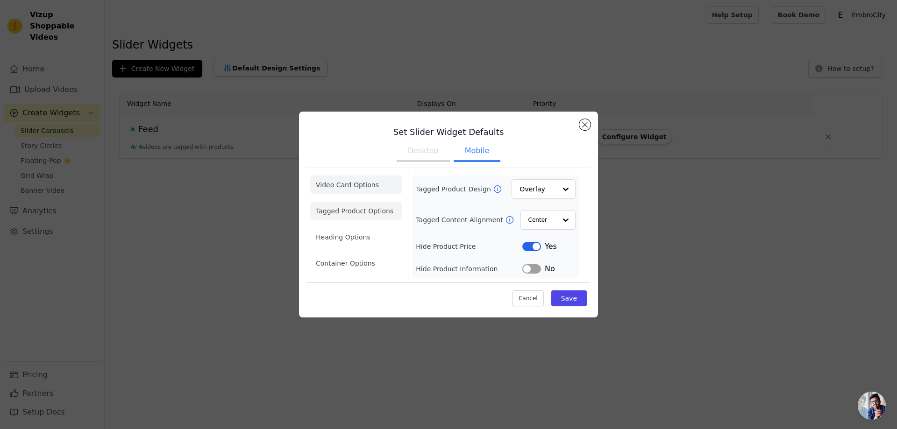
click at [360, 202] on li "Video Card Options" at bounding box center [356, 211] width 92 height 19
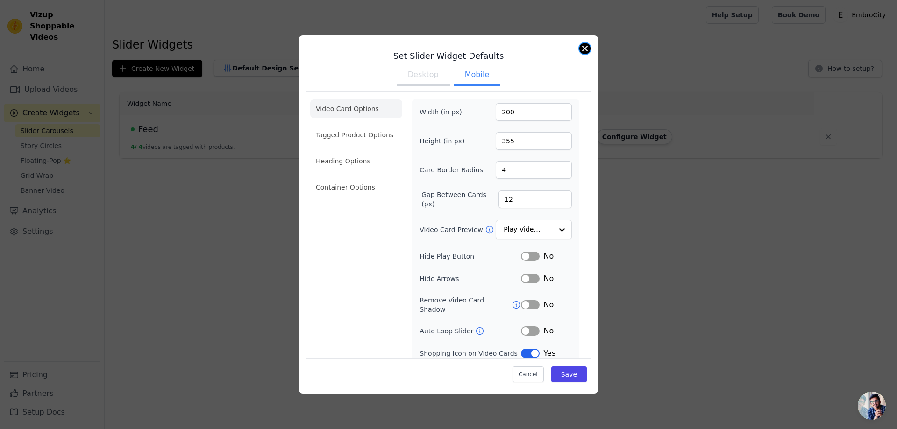
click at [583, 50] on button "Close modal" at bounding box center [584, 48] width 11 height 11
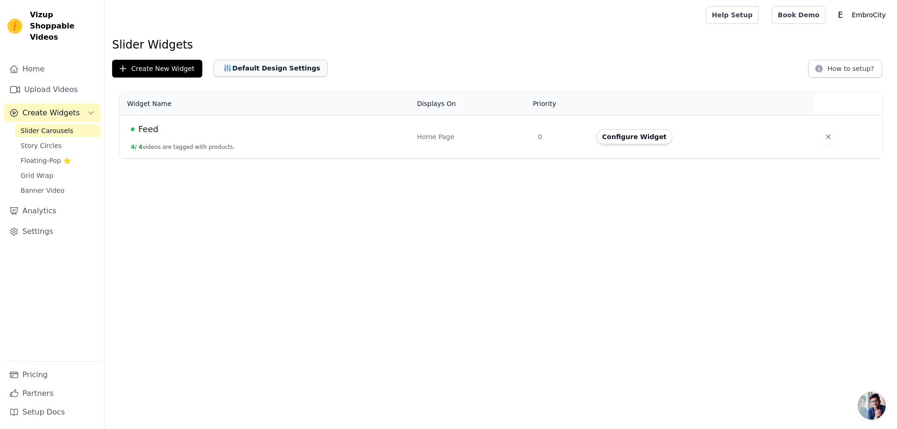
click at [255, 69] on button "Default Design Settings" at bounding box center [270, 68] width 114 height 17
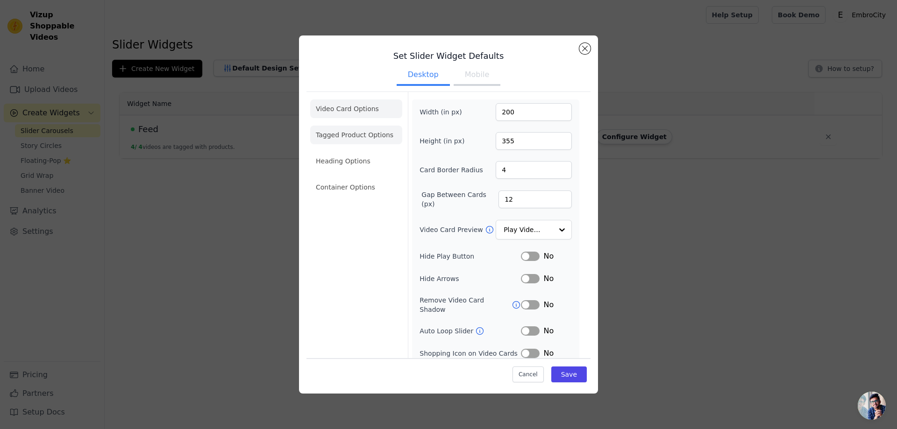
click at [353, 178] on li "Tagged Product Options" at bounding box center [356, 187] width 92 height 19
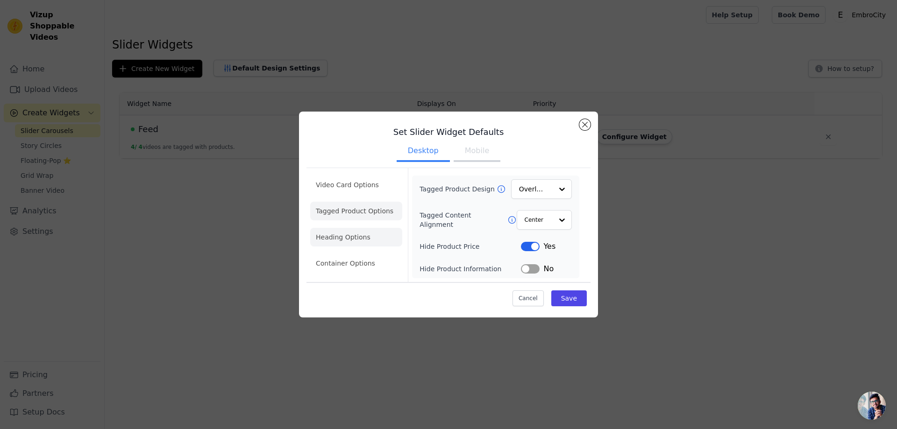
click at [360, 232] on li "Heading Options" at bounding box center [356, 237] width 92 height 19
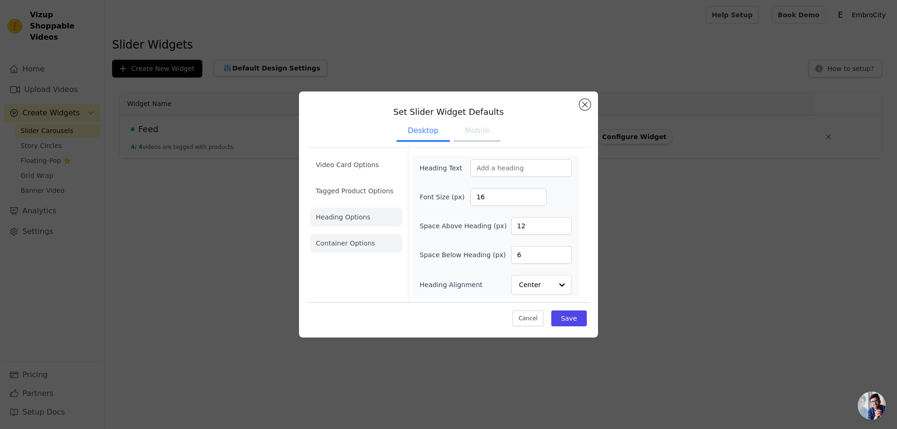
click at [365, 248] on li "Container Options" at bounding box center [356, 243] width 92 height 19
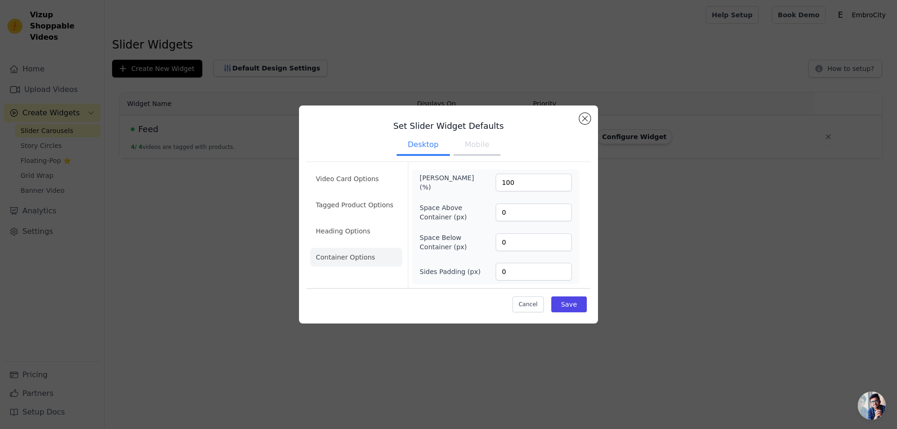
click at [478, 148] on button "Mobile" at bounding box center [477, 145] width 47 height 21
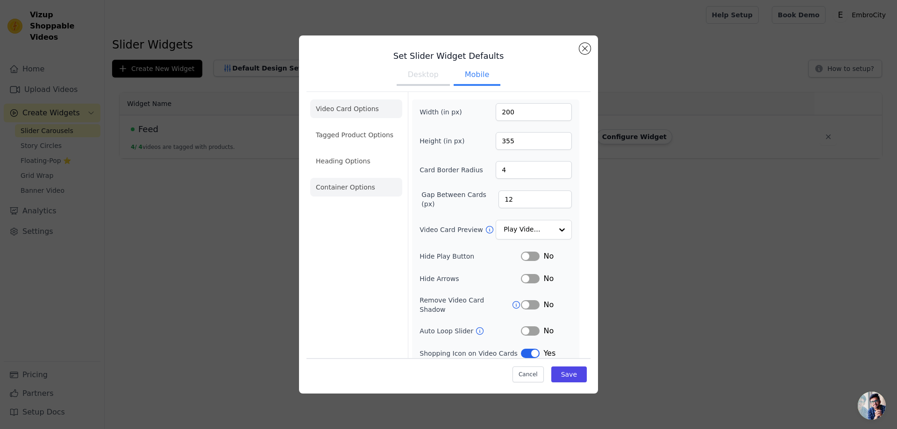
click at [347, 196] on li "Container Options" at bounding box center [356, 187] width 92 height 19
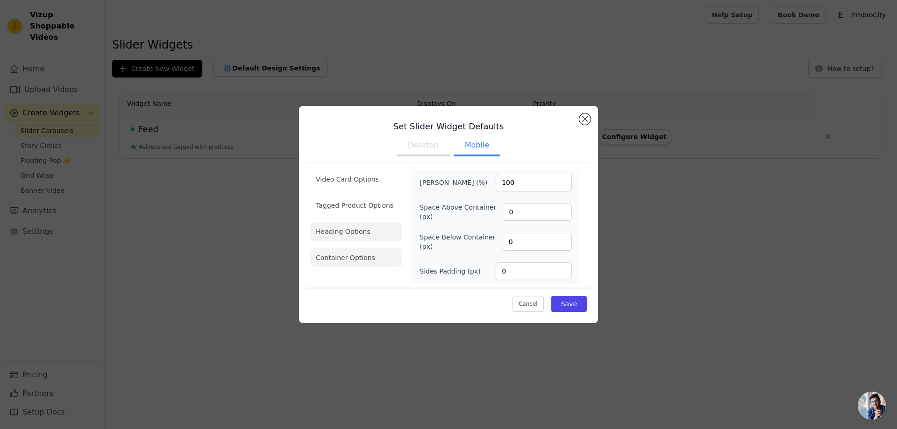
click at [348, 227] on li "Heading Options" at bounding box center [356, 231] width 92 height 19
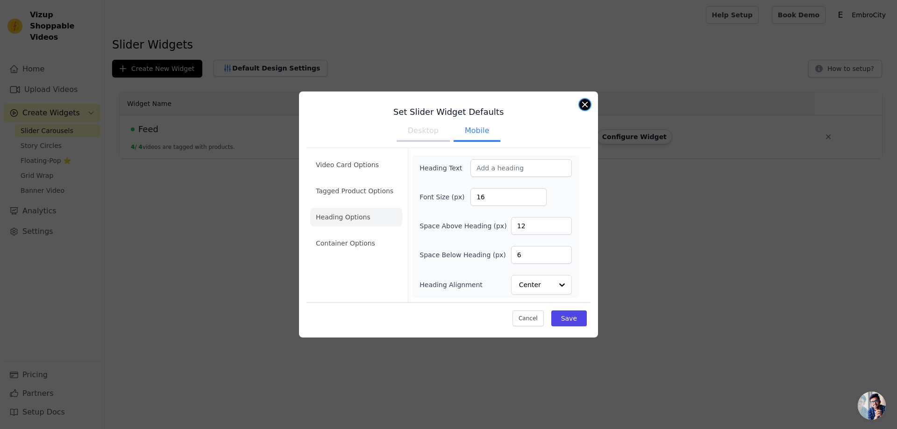
click at [584, 105] on button "Close modal" at bounding box center [584, 104] width 11 height 11
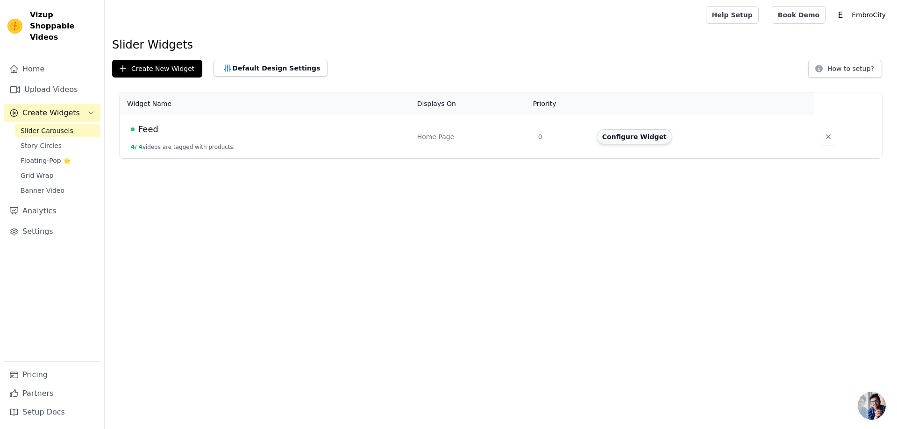
click at [627, 132] on button "Configure Widget" at bounding box center [635, 136] width 76 height 15
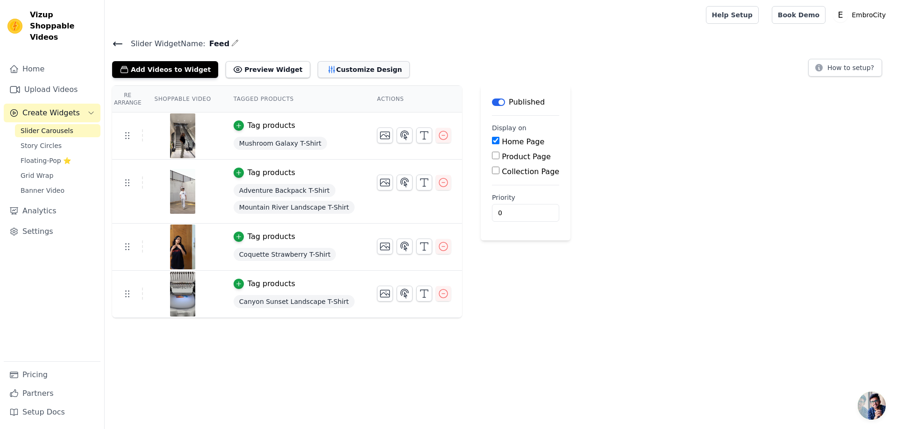
click at [340, 73] on button "Customize Design" at bounding box center [364, 69] width 92 height 17
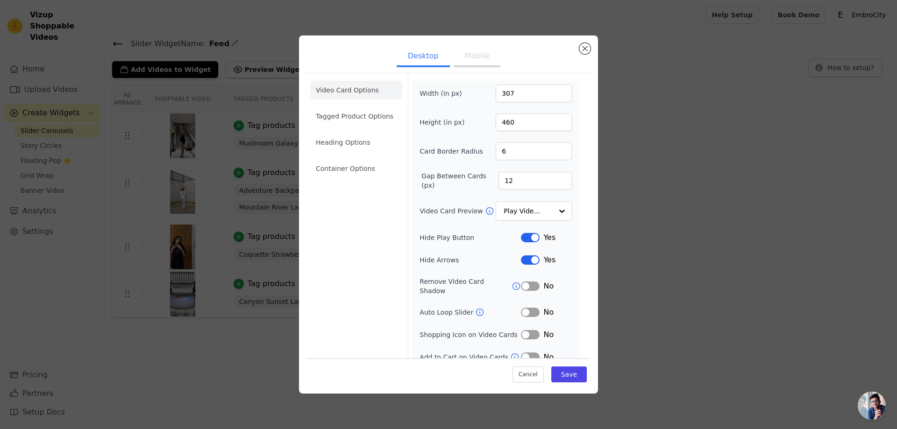
click at [468, 53] on button "Mobile" at bounding box center [477, 57] width 47 height 21
click at [355, 168] on li "Container Options" at bounding box center [356, 168] width 92 height 19
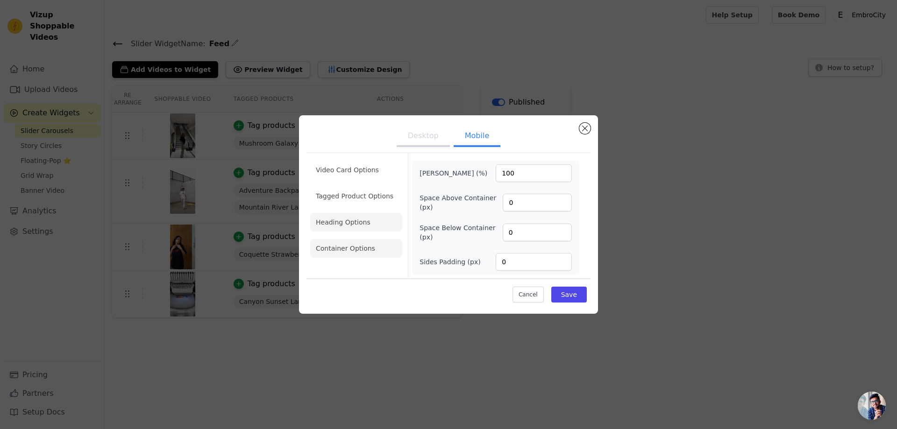
click at [363, 219] on li "Heading Options" at bounding box center [356, 222] width 92 height 19
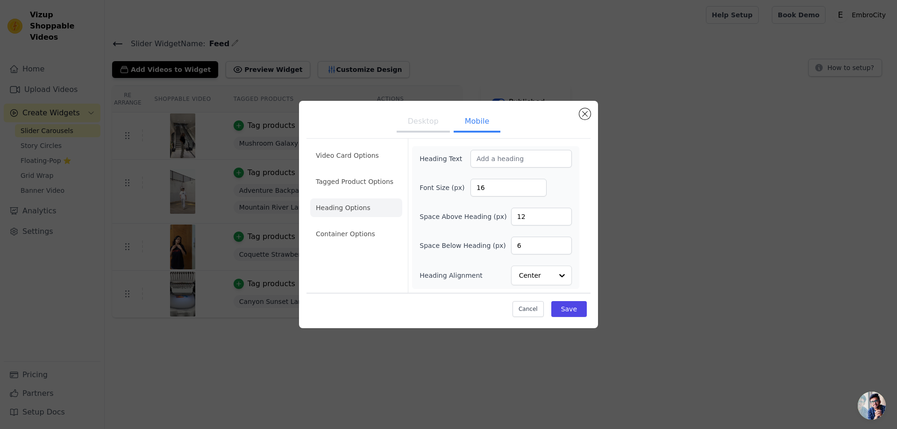
click at [355, 197] on ul "Video Card Options Tagged Product Options Heading Options Container Options" at bounding box center [356, 194] width 92 height 105
click at [356, 225] on li "Tagged Product Options" at bounding box center [356, 234] width 92 height 19
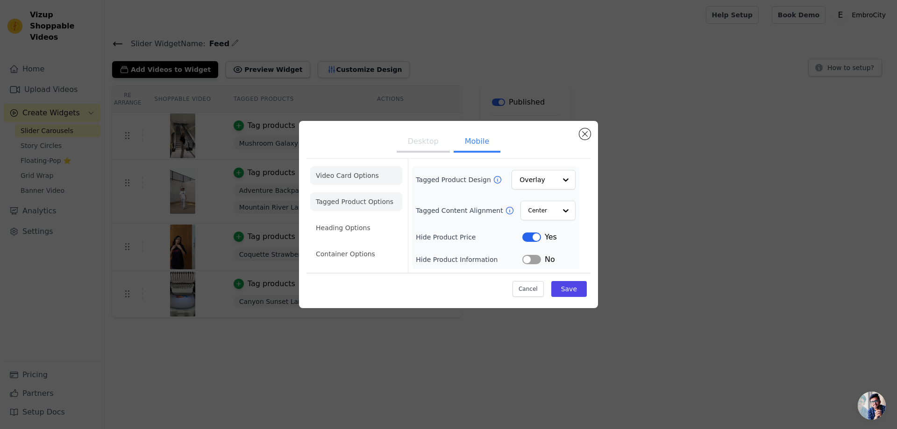
click at [357, 192] on li "Video Card Options" at bounding box center [356, 201] width 92 height 19
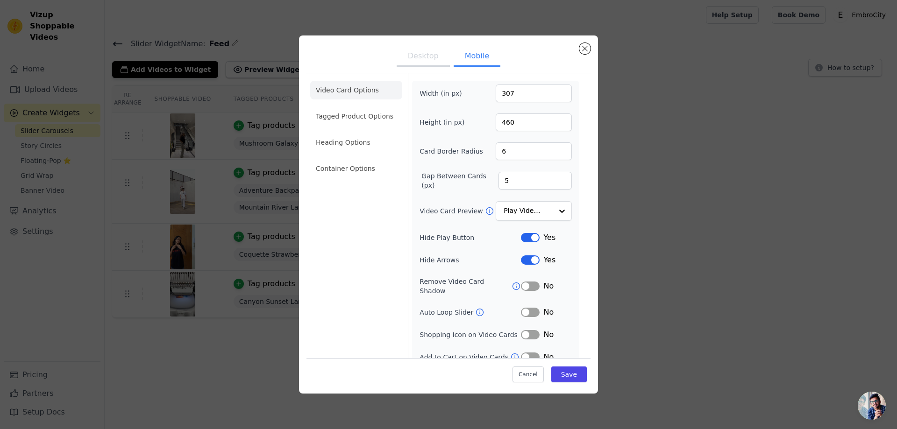
click at [425, 64] on button "Desktop" at bounding box center [423, 57] width 53 height 21
click at [463, 58] on button "Mobile" at bounding box center [477, 57] width 47 height 21
click at [426, 60] on button "Desktop" at bounding box center [423, 57] width 53 height 21
click at [463, 65] on button "Mobile" at bounding box center [477, 57] width 47 height 21
drag, startPoint x: 584, startPoint y: 46, endPoint x: 298, endPoint y: 75, distance: 287.3
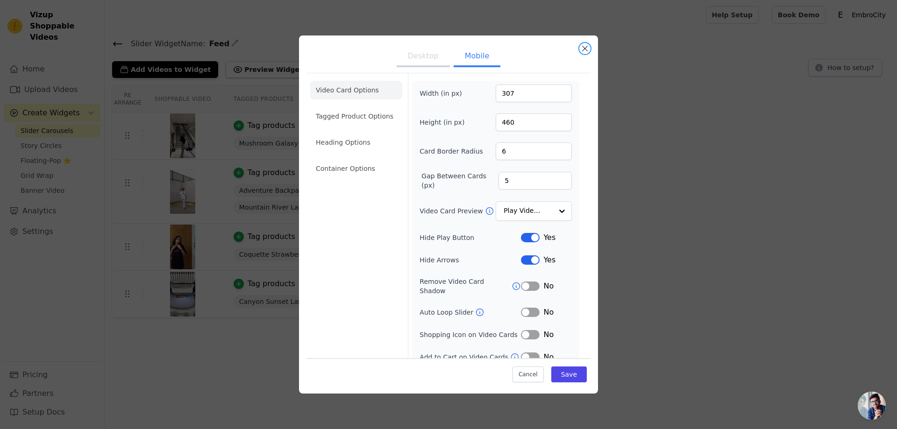
click at [584, 46] on button "Close modal" at bounding box center [584, 48] width 11 height 11
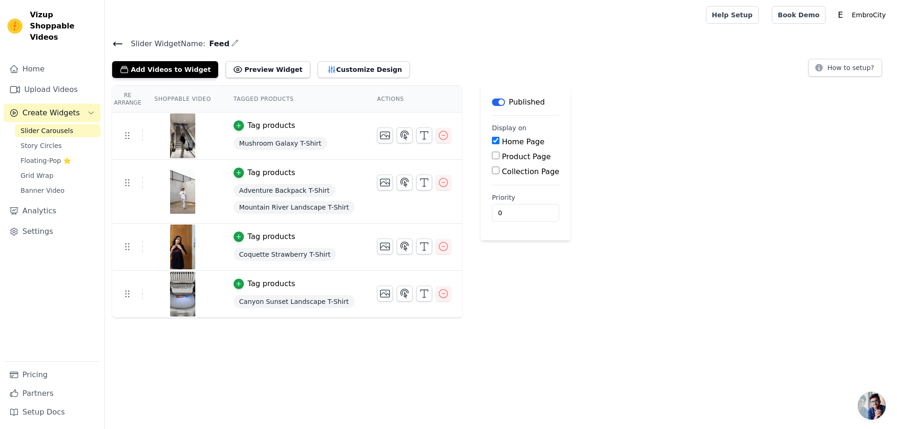
click at [45, 107] on span "Create Widgets" at bounding box center [50, 112] width 57 height 11
click at [60, 126] on span "Slider Carousels" at bounding box center [47, 130] width 53 height 9
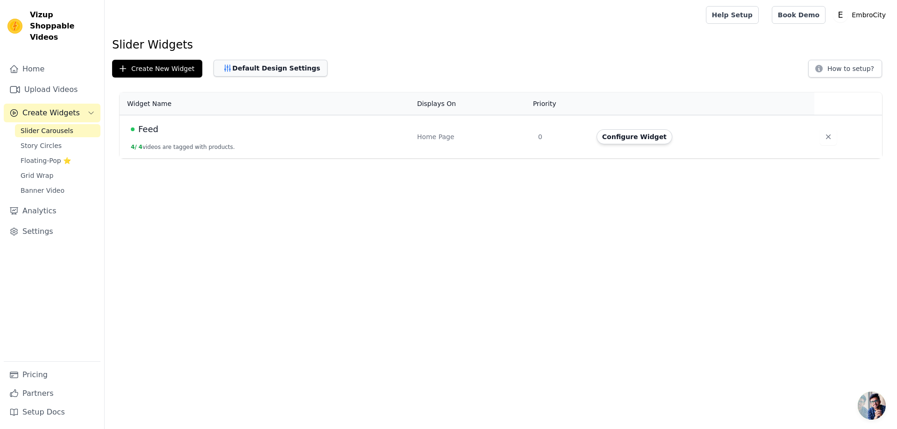
click at [270, 68] on button "Default Design Settings" at bounding box center [270, 68] width 114 height 17
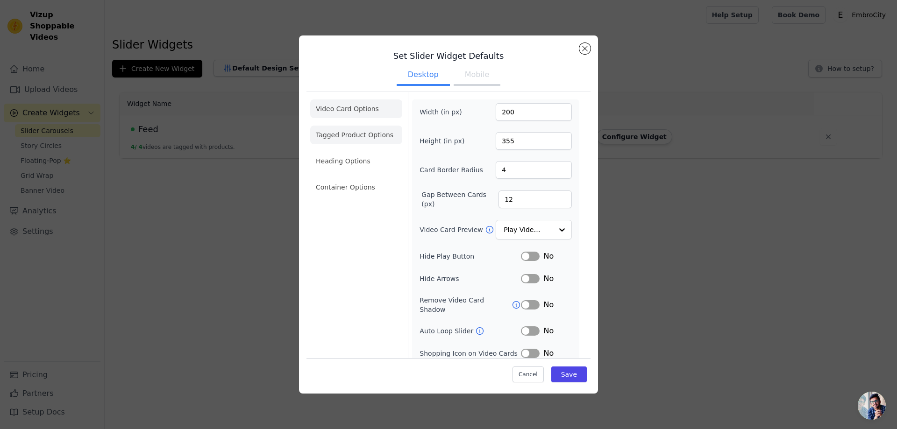
click at [350, 178] on li "Tagged Product Options" at bounding box center [356, 187] width 92 height 19
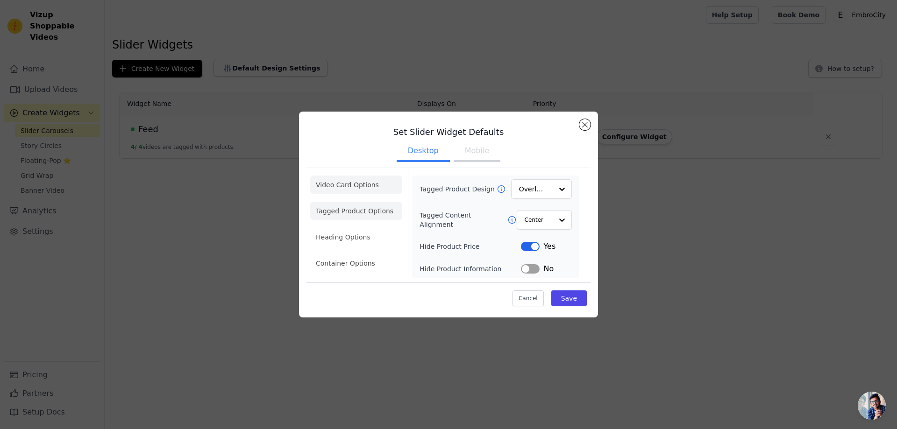
click at [355, 202] on li "Video Card Options" at bounding box center [356, 211] width 92 height 19
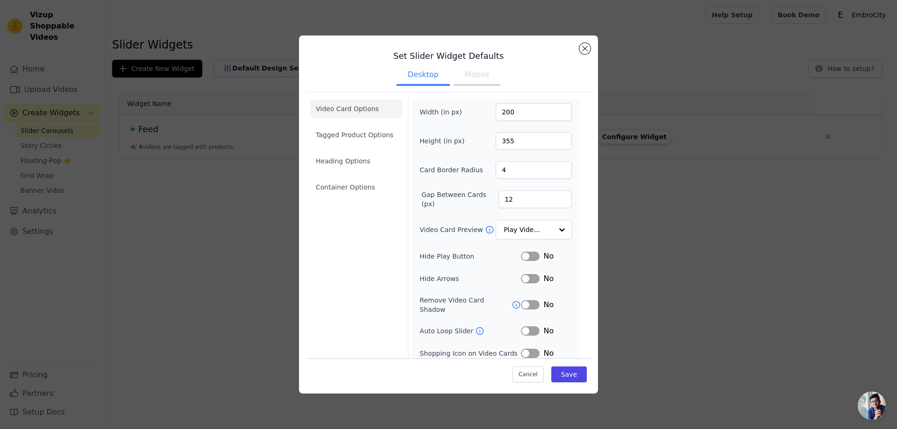
click at [461, 65] on button "Mobile" at bounding box center [477, 75] width 47 height 21
click at [469, 75] on button "Mobile" at bounding box center [477, 75] width 47 height 21
click at [427, 75] on button "Desktop" at bounding box center [423, 75] width 53 height 21
click at [472, 77] on button "Mobile" at bounding box center [477, 75] width 47 height 21
click at [441, 73] on button "Desktop" at bounding box center [423, 75] width 53 height 21
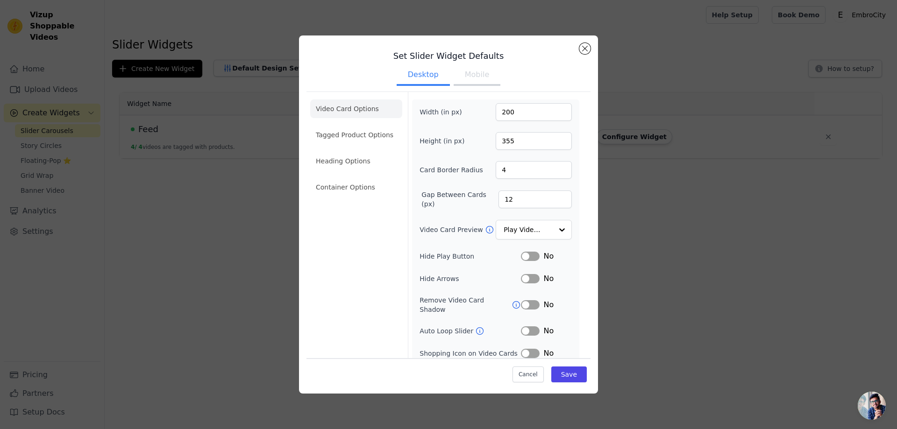
click at [474, 82] on button "Mobile" at bounding box center [477, 75] width 47 height 21
click at [522, 349] on button "Label" at bounding box center [530, 353] width 19 height 9
click at [565, 376] on button "Save" at bounding box center [569, 375] width 36 height 16
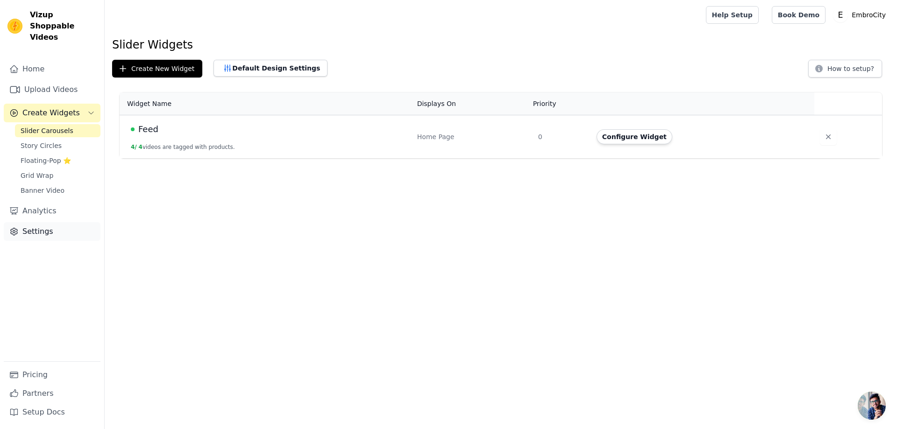
click at [39, 225] on link "Settings" at bounding box center [52, 231] width 97 height 19
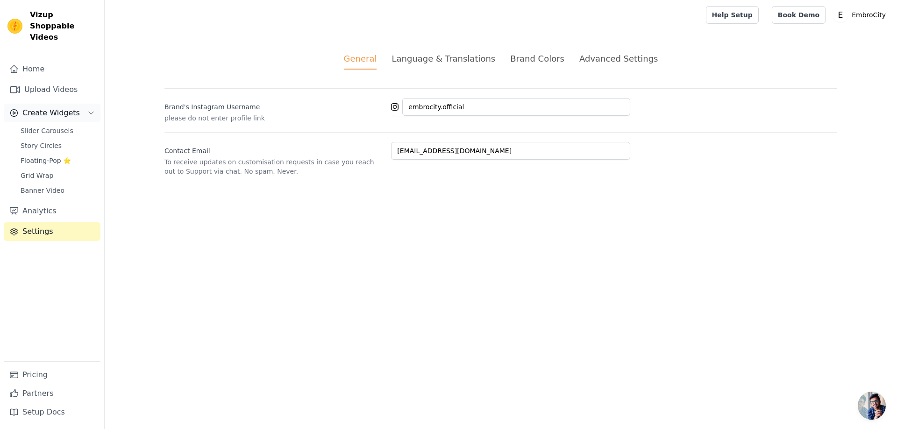
click at [60, 107] on span "Create Widgets" at bounding box center [50, 112] width 57 height 11
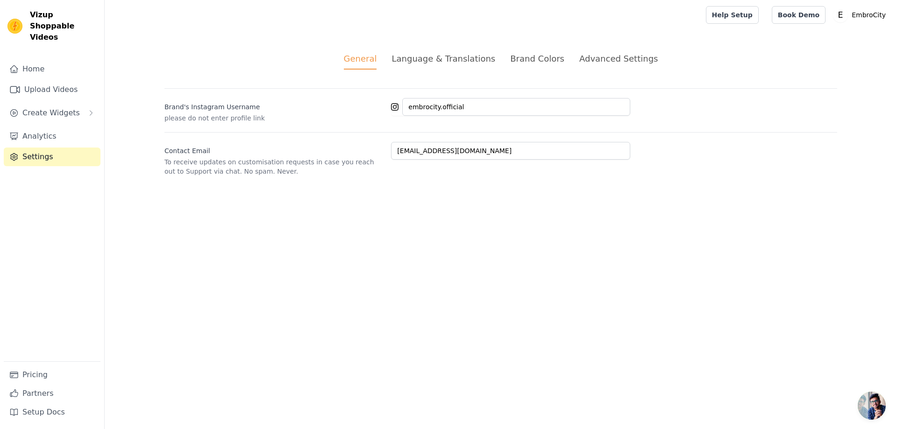
click at [58, 151] on link "Settings" at bounding box center [52, 157] width 97 height 19
click at [55, 104] on button "Create Widgets" at bounding box center [52, 113] width 97 height 19
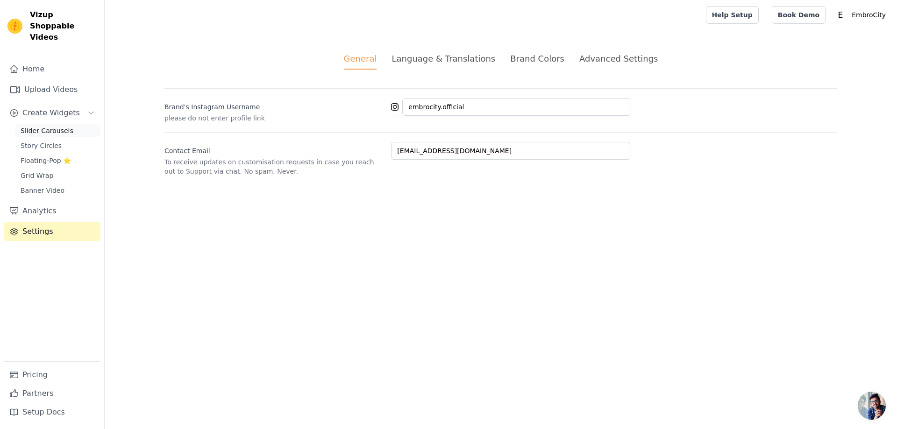
click at [57, 126] on span "Slider Carousels" at bounding box center [47, 130] width 53 height 9
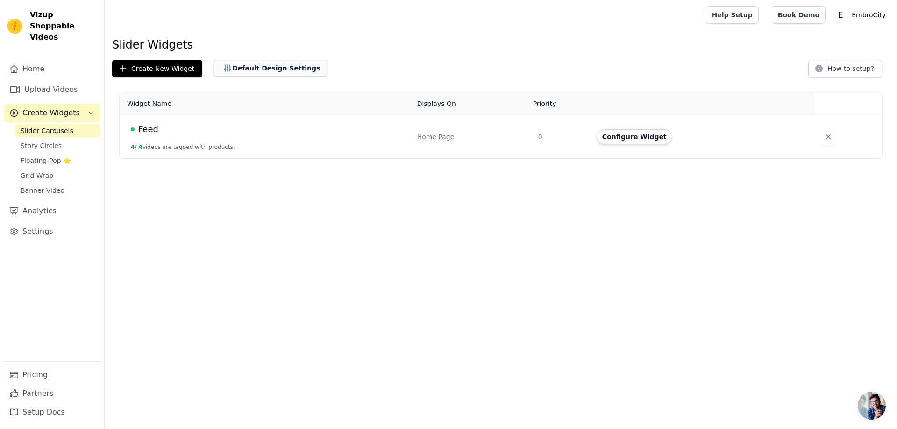
click at [297, 70] on button "Default Design Settings" at bounding box center [270, 68] width 114 height 17
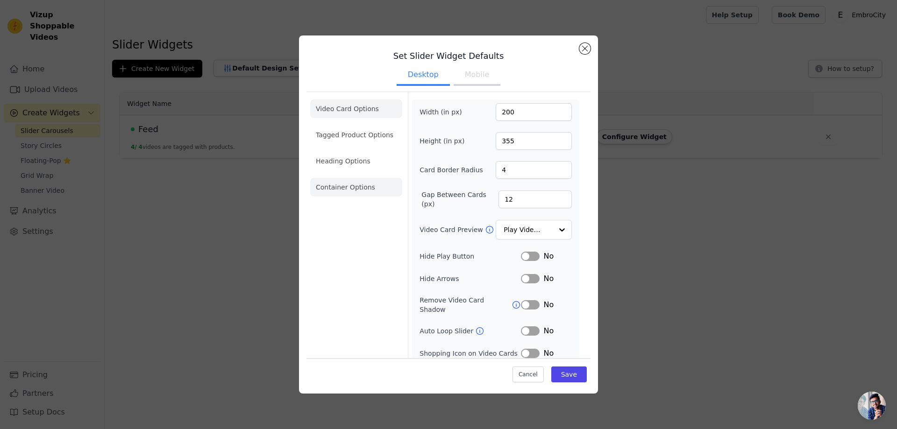
click at [335, 187] on li "Container Options" at bounding box center [356, 187] width 92 height 19
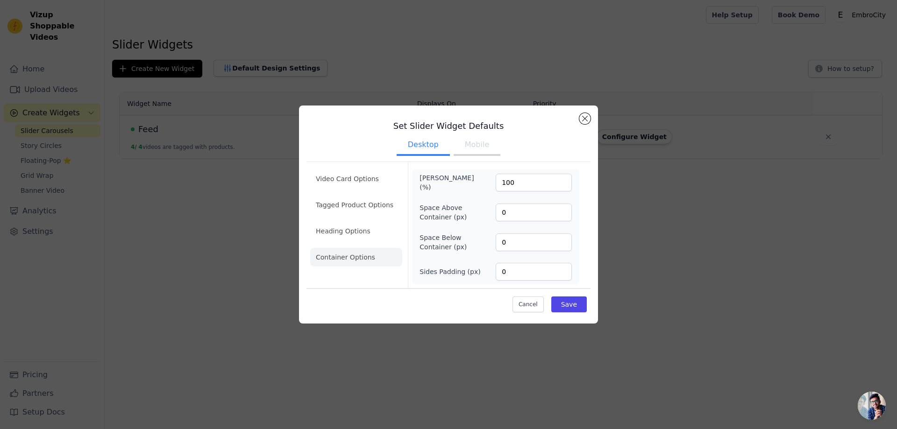
click at [475, 149] on button "Mobile" at bounding box center [477, 145] width 47 height 21
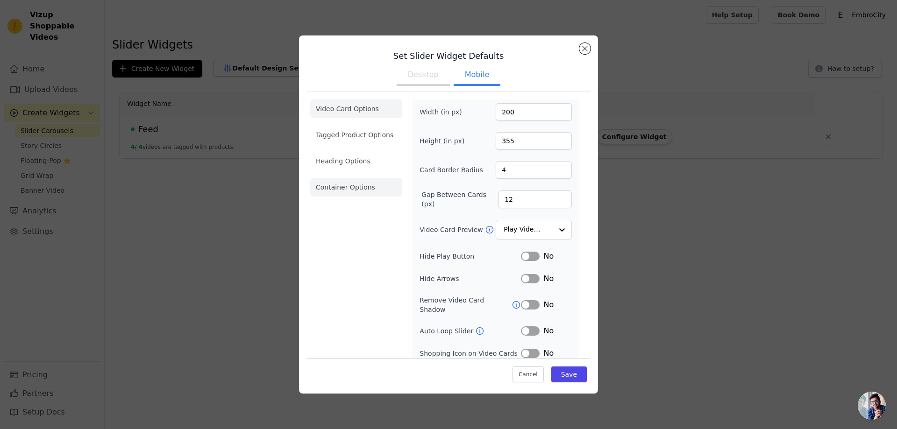
click at [332, 192] on li "Container Options" at bounding box center [356, 187] width 92 height 19
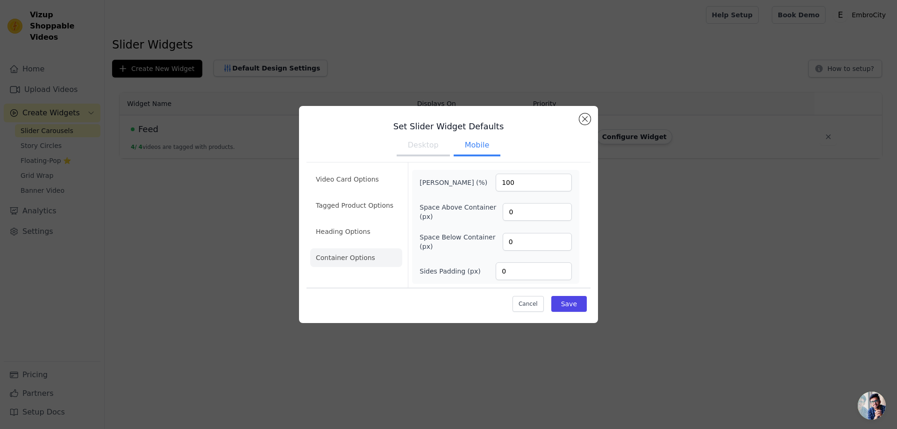
click at [415, 151] on button "Desktop" at bounding box center [423, 146] width 53 height 21
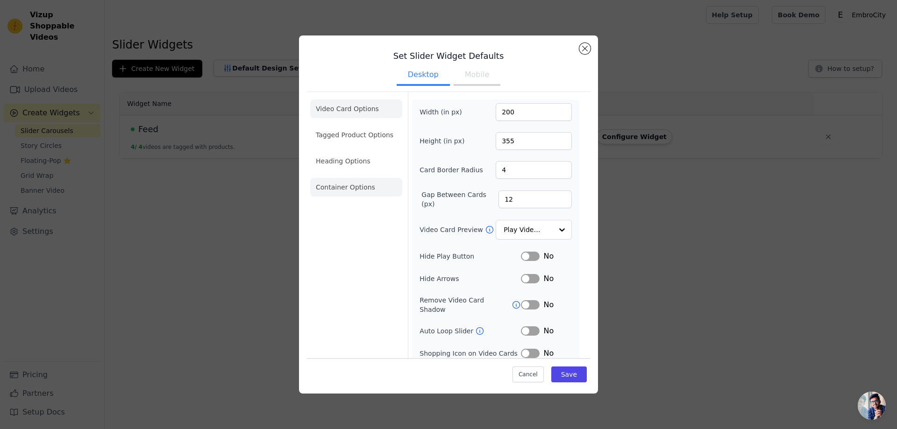
click at [360, 188] on li "Container Options" at bounding box center [356, 187] width 92 height 19
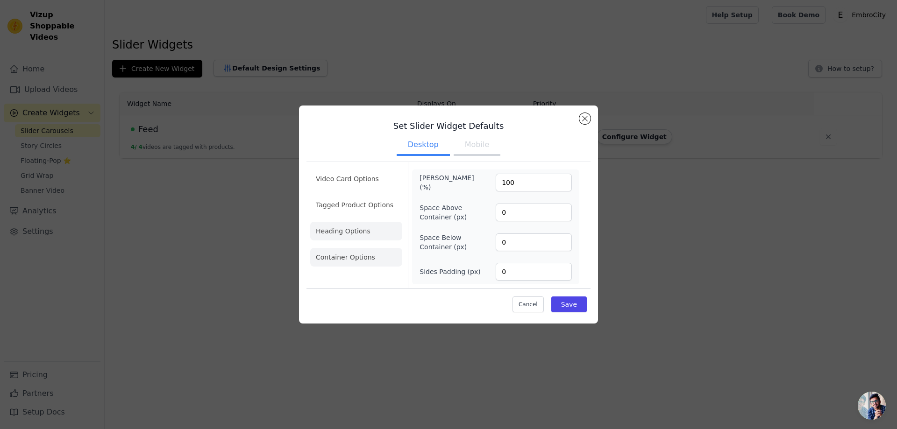
click at [348, 233] on li "Heading Options" at bounding box center [356, 231] width 92 height 19
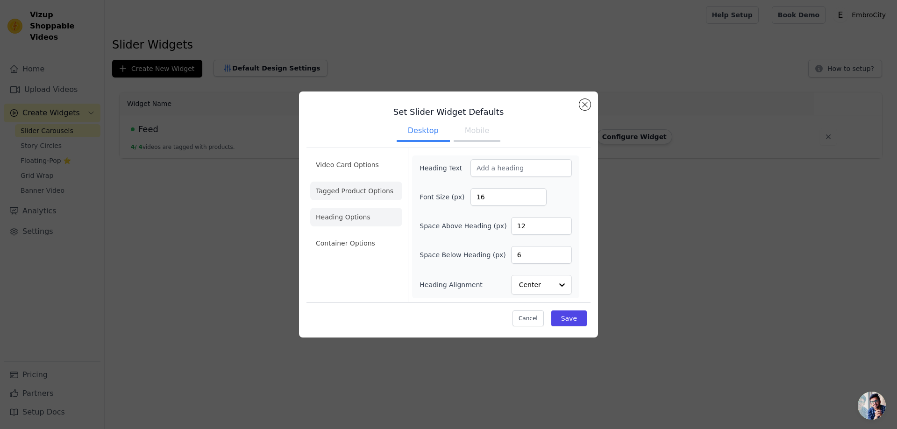
click at [362, 234] on li "Tagged Product Options" at bounding box center [356, 243] width 92 height 19
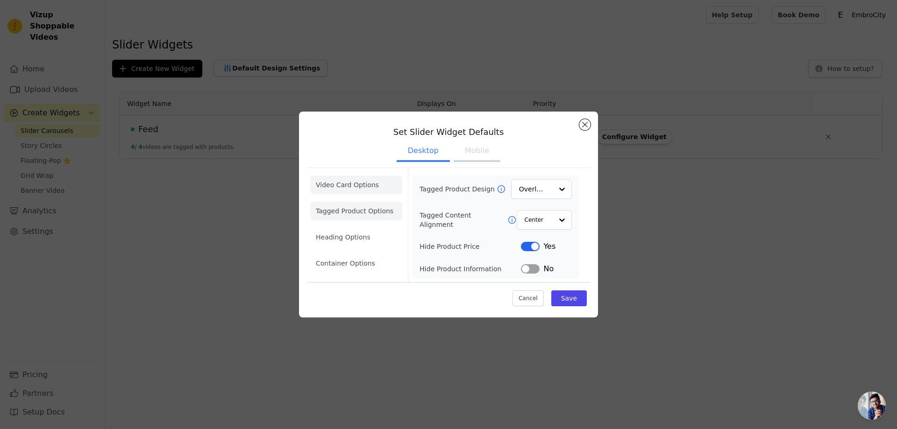
click at [356, 202] on li "Video Card Options" at bounding box center [356, 211] width 92 height 19
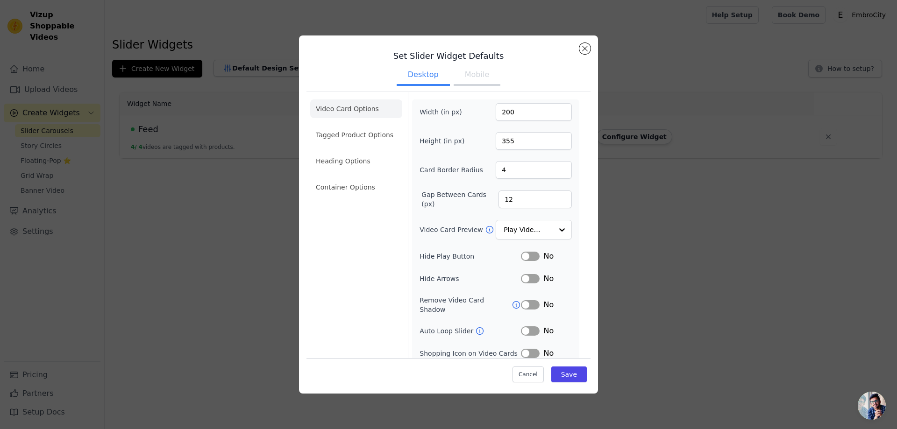
click at [471, 77] on button "Mobile" at bounding box center [477, 75] width 47 height 21
click at [345, 188] on li "Container Options" at bounding box center [356, 187] width 92 height 19
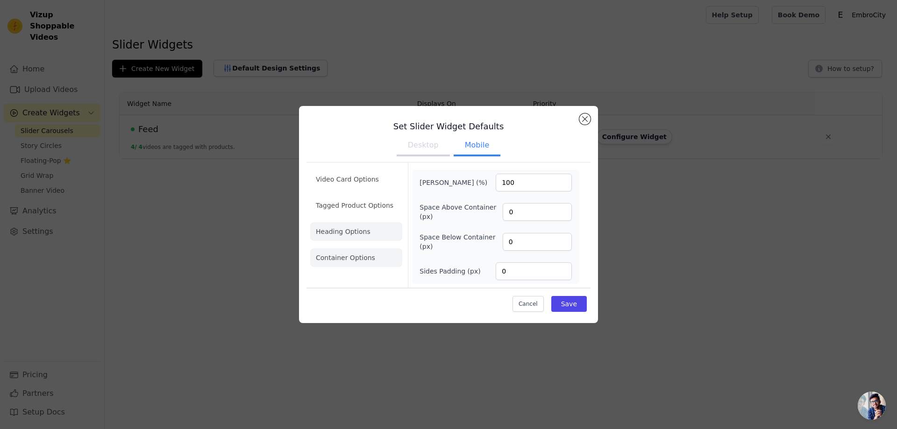
click at [350, 234] on li "Heading Options" at bounding box center [356, 231] width 92 height 19
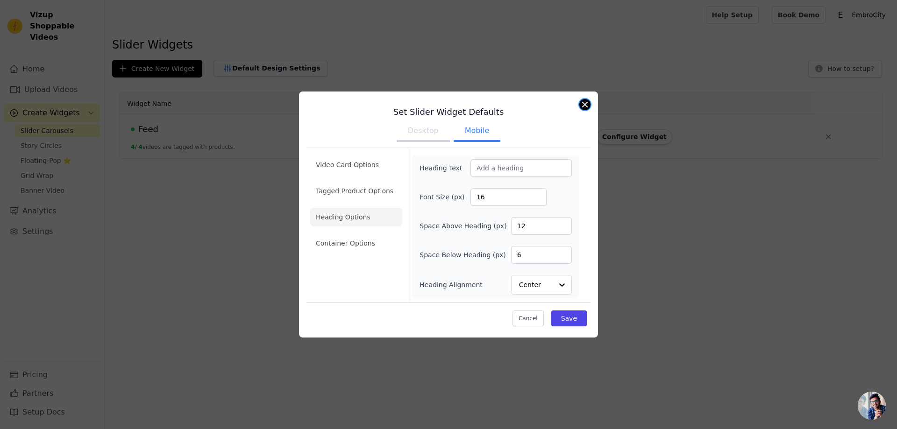
click at [583, 106] on button "Close modal" at bounding box center [584, 104] width 11 height 11
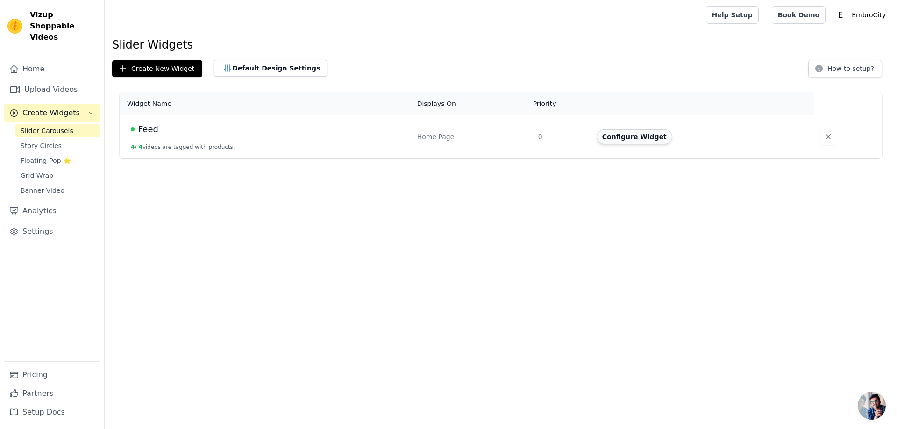
click at [644, 137] on button "Configure Widget" at bounding box center [635, 136] width 76 height 15
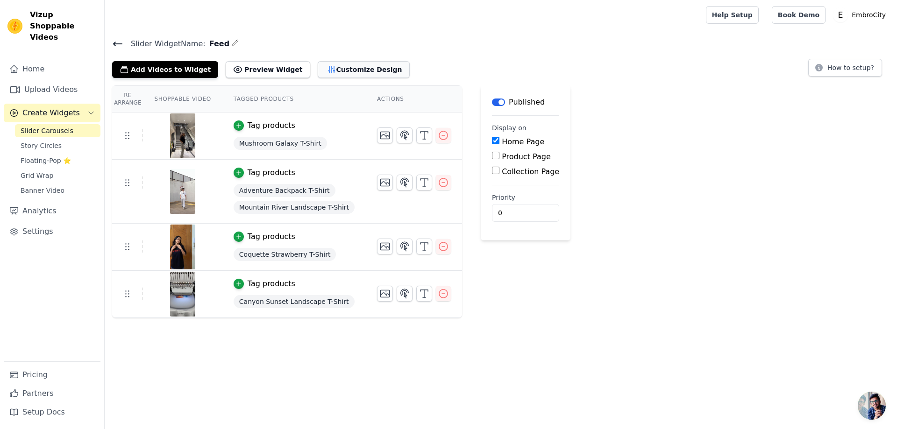
click at [347, 71] on button "Customize Design" at bounding box center [364, 69] width 92 height 17
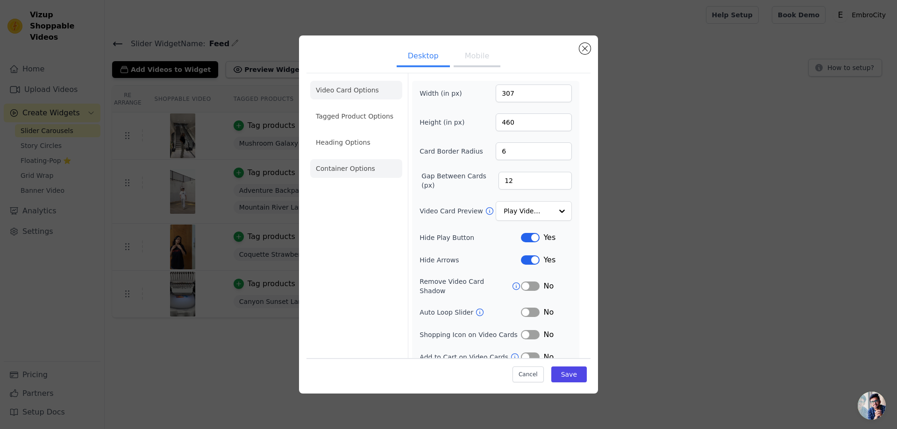
click at [340, 177] on li "Container Options" at bounding box center [356, 168] width 92 height 19
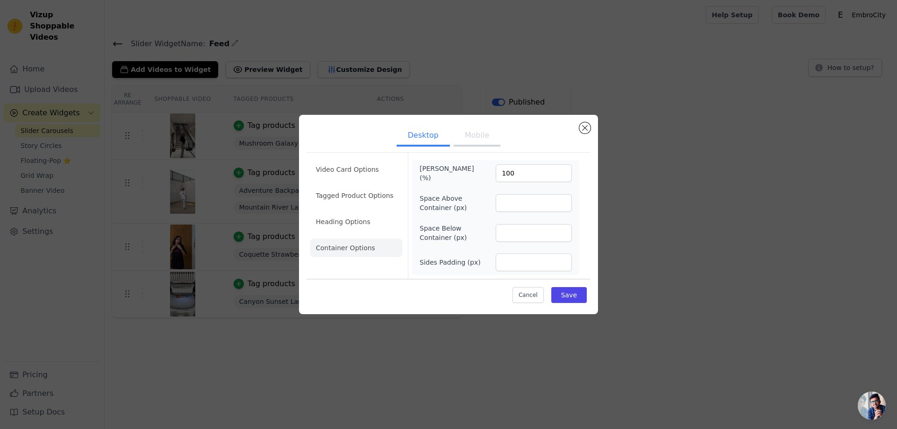
click at [480, 136] on button "Mobile" at bounding box center [477, 136] width 47 height 21
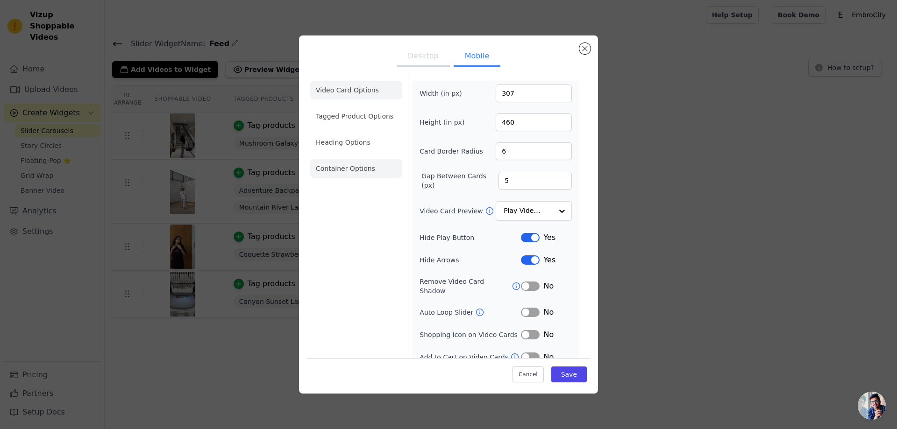
click at [348, 176] on li "Container Options" at bounding box center [356, 168] width 92 height 19
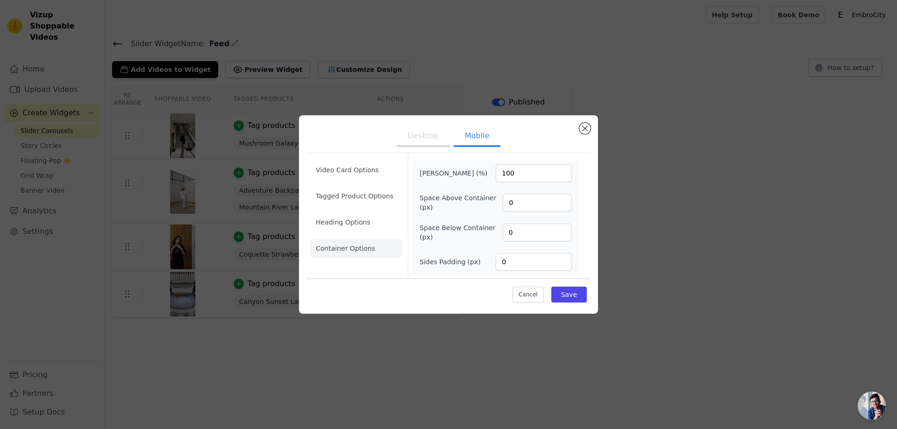
click at [439, 140] on button "Desktop" at bounding box center [423, 137] width 53 height 21
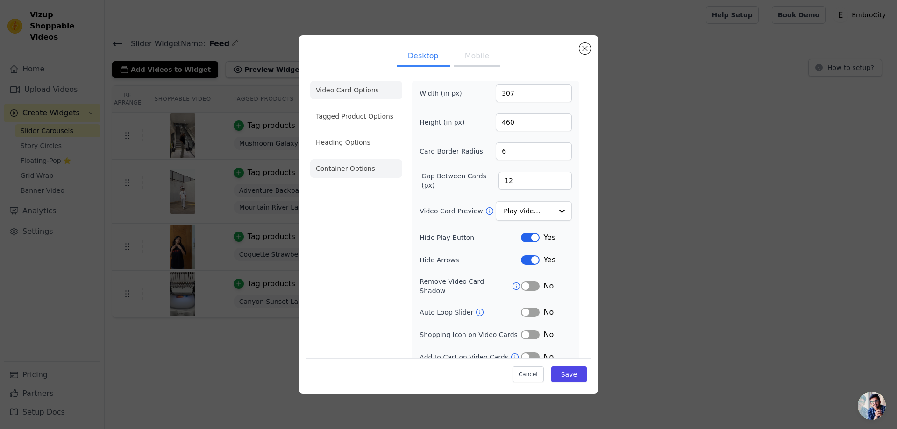
click at [365, 174] on li "Container Options" at bounding box center [356, 168] width 92 height 19
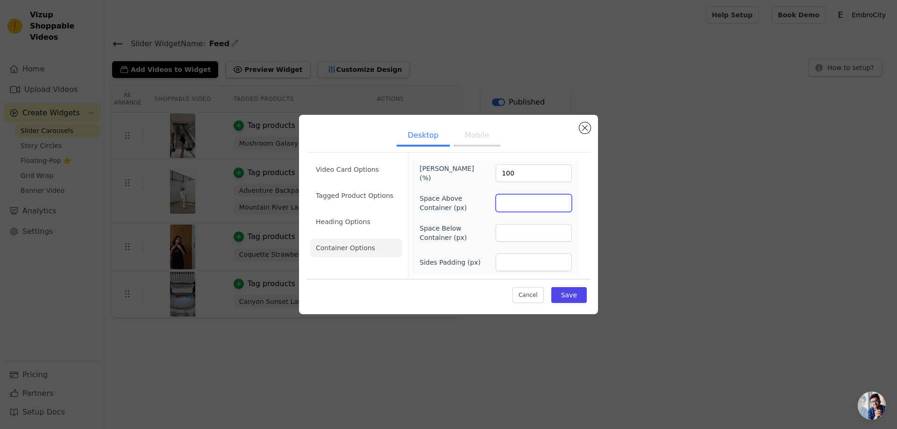
click at [538, 207] on input "Space Above Container (px)" at bounding box center [534, 203] width 76 height 18
type input "0"
click at [534, 234] on input "Space Below Container (px)" at bounding box center [534, 233] width 76 height 18
type input "0"
click at [519, 265] on input "Sides Padding (px)" at bounding box center [534, 263] width 76 height 18
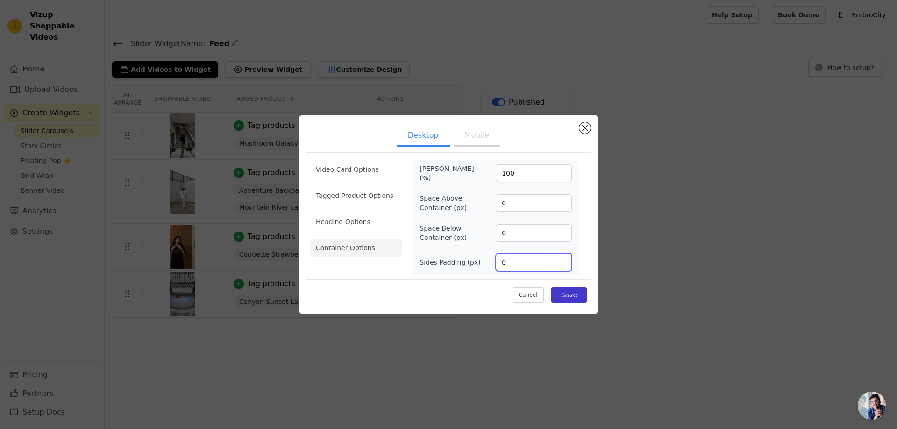
type input "0"
click at [581, 299] on button "Save" at bounding box center [569, 295] width 36 height 16
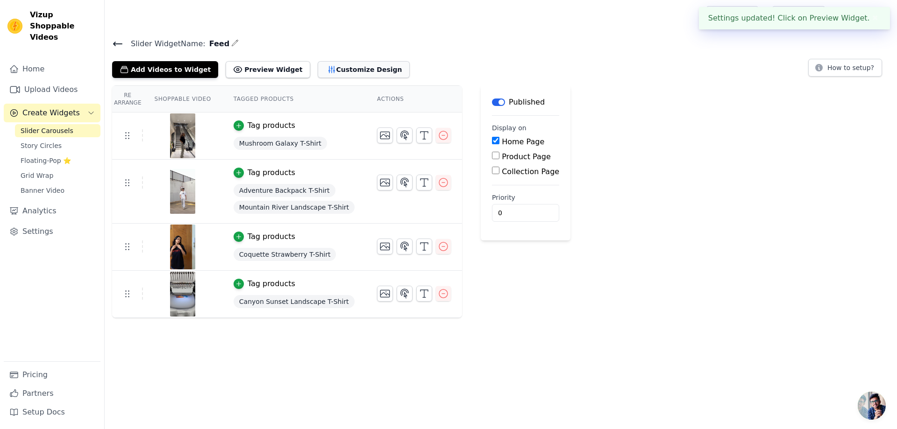
click at [332, 66] on button "Customize Design" at bounding box center [364, 69] width 92 height 17
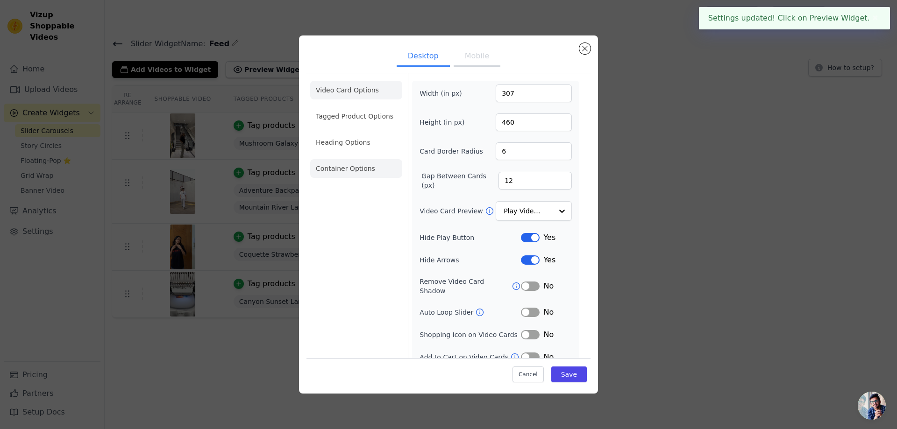
click at [373, 174] on li "Container Options" at bounding box center [356, 168] width 92 height 19
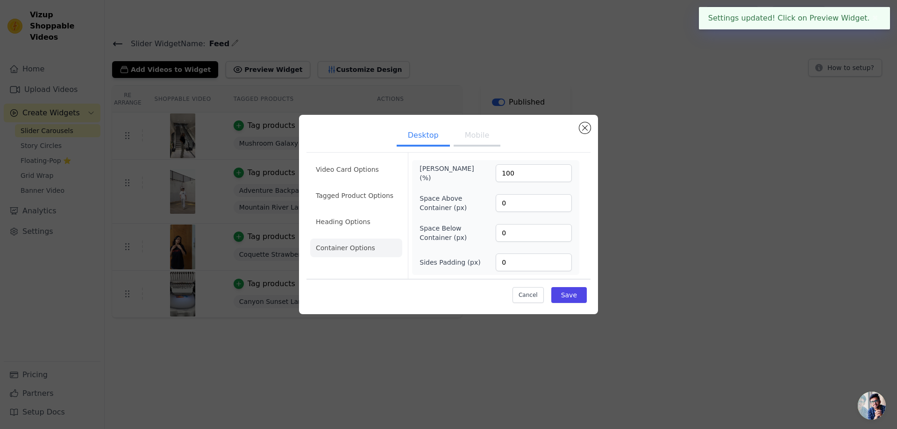
click at [471, 141] on button "Mobile" at bounding box center [477, 136] width 47 height 21
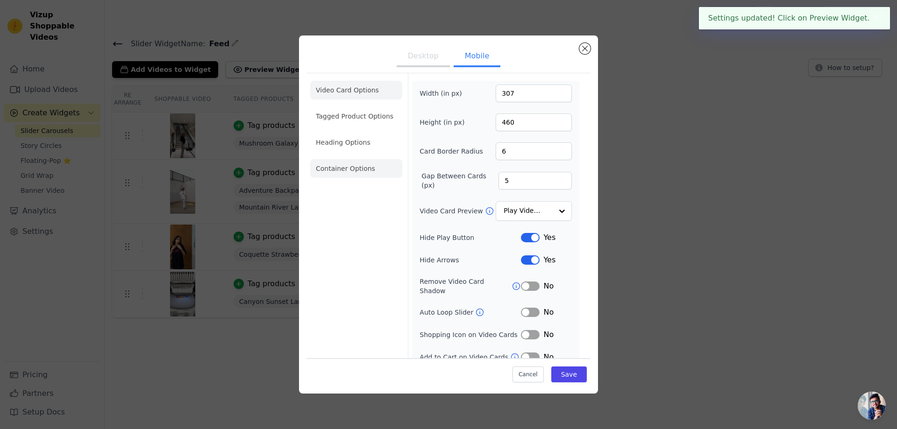
click at [360, 175] on li "Container Options" at bounding box center [356, 168] width 92 height 19
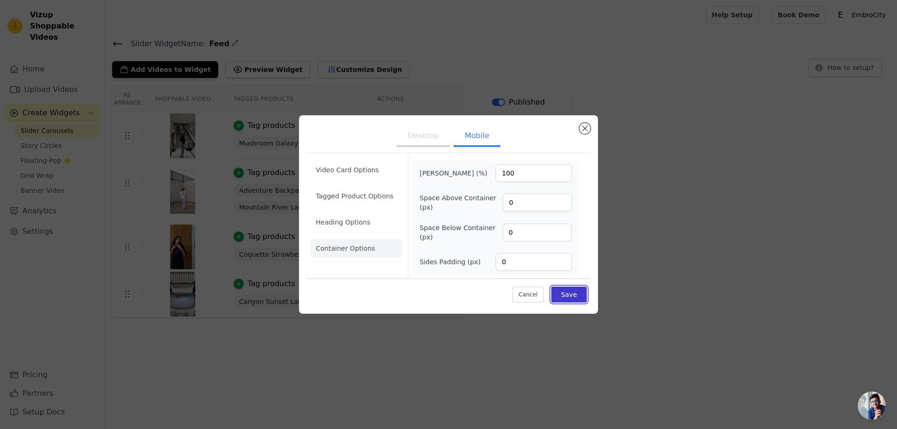
click at [562, 296] on button "Save" at bounding box center [569, 295] width 36 height 16
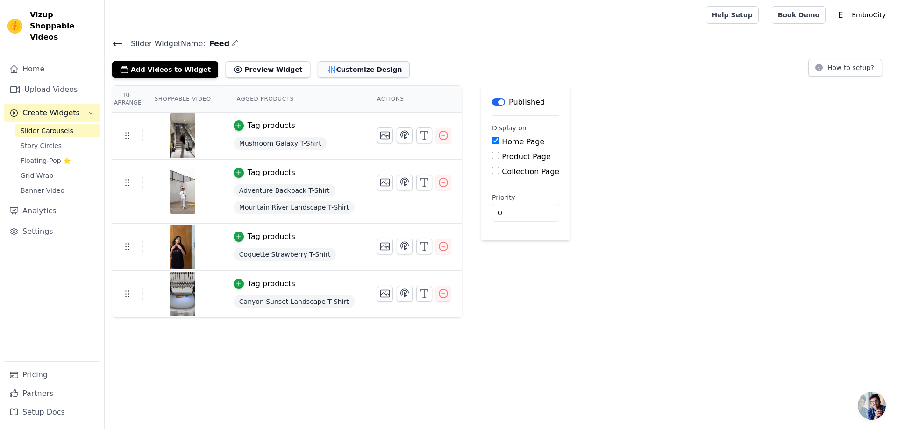
click at [352, 71] on button "Customize Design" at bounding box center [364, 69] width 92 height 17
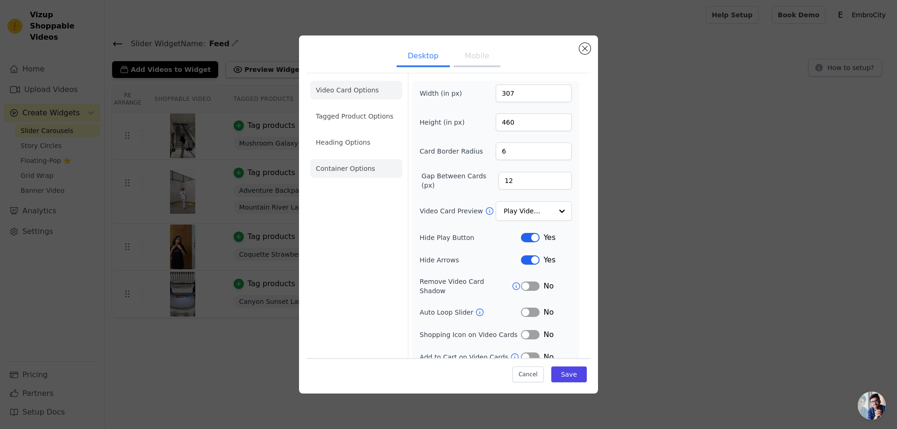
click at [349, 172] on li "Container Options" at bounding box center [356, 168] width 92 height 19
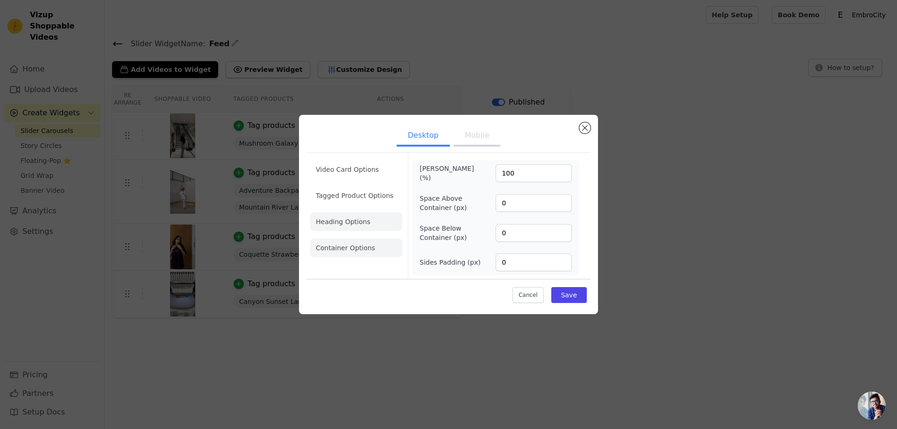
click at [351, 220] on li "Heading Options" at bounding box center [356, 222] width 92 height 19
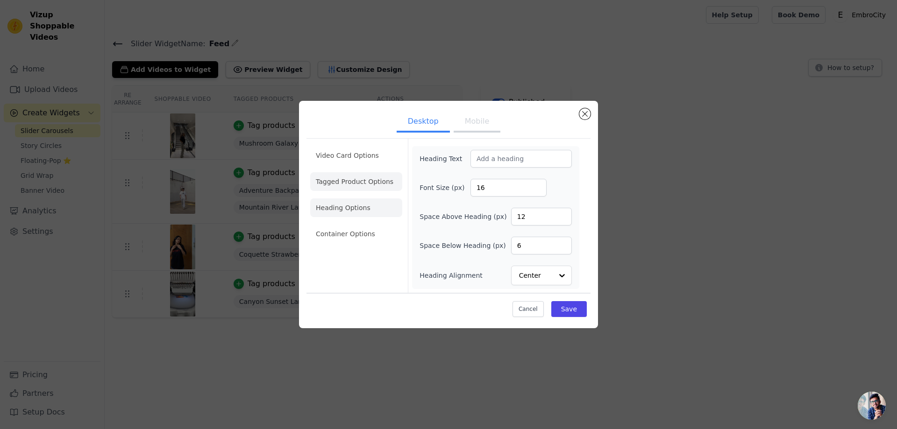
click at [373, 225] on li "Tagged Product Options" at bounding box center [356, 234] width 92 height 19
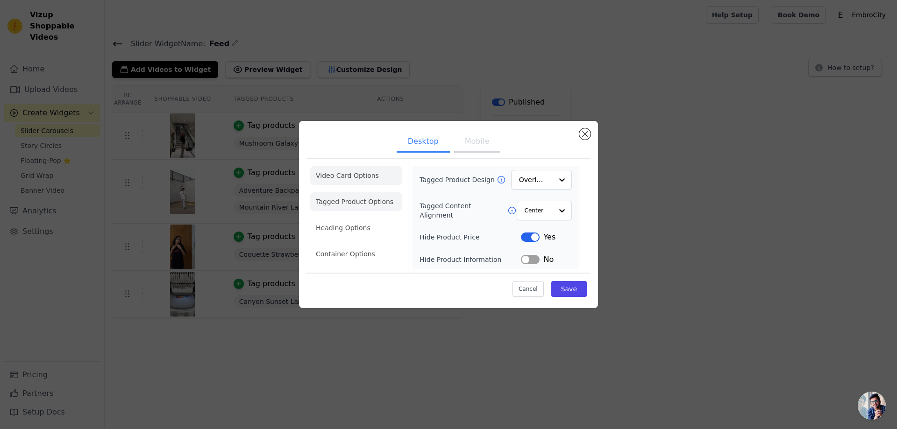
click at [368, 192] on li "Video Card Options" at bounding box center [356, 201] width 92 height 19
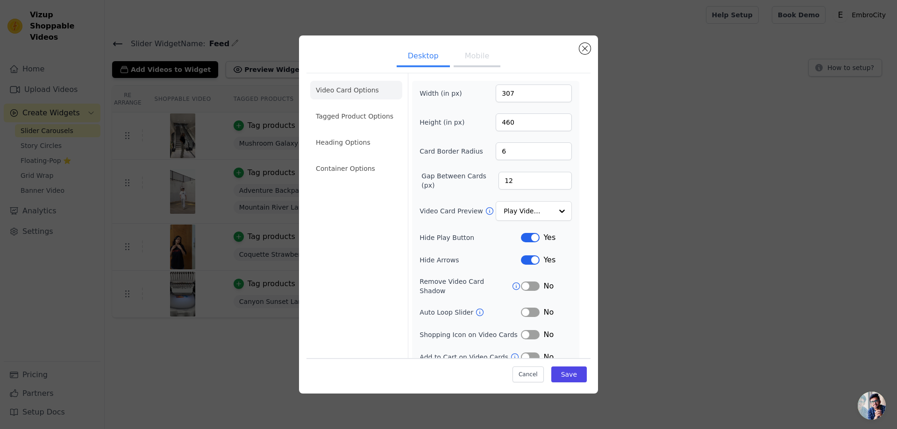
click at [469, 64] on button "Mobile" at bounding box center [477, 57] width 47 height 21
click at [358, 173] on li "Container Options" at bounding box center [356, 168] width 92 height 19
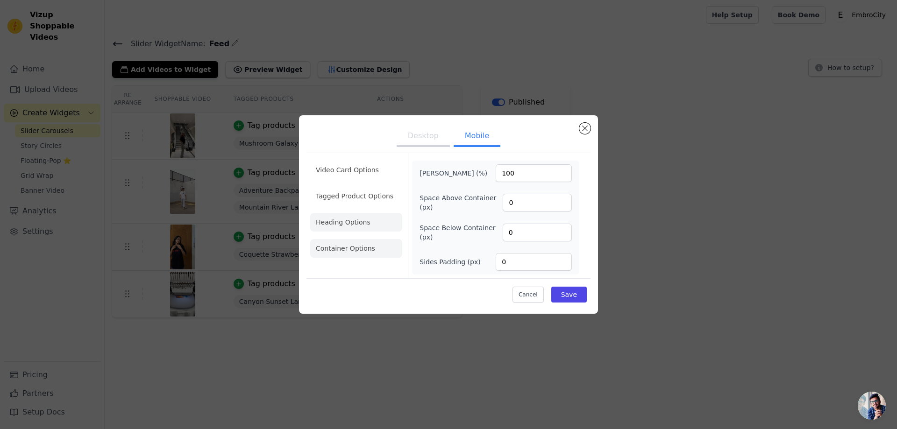
click at [369, 230] on li "Heading Options" at bounding box center [356, 222] width 92 height 19
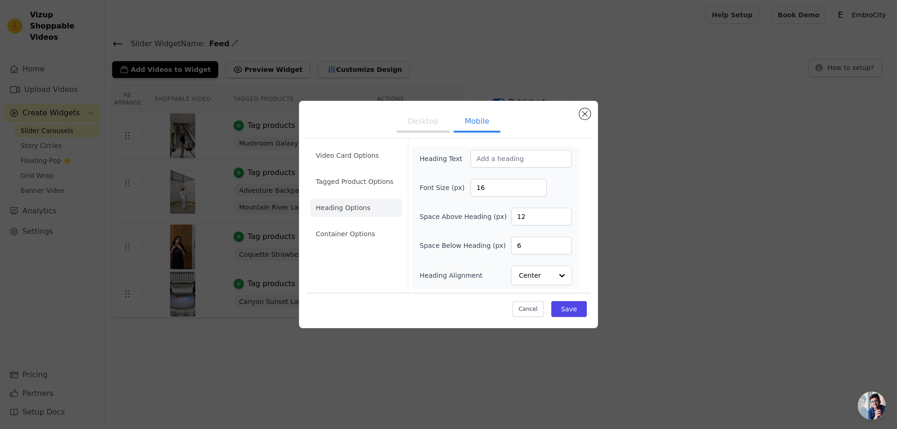
click at [361, 192] on ul "Video Card Options Tagged Product Options Heading Options Container Options" at bounding box center [356, 194] width 92 height 105
click at [580, 110] on ul "Desktop Mobile" at bounding box center [448, 122] width 284 height 28
click at [587, 117] on button "Close modal" at bounding box center [584, 113] width 11 height 11
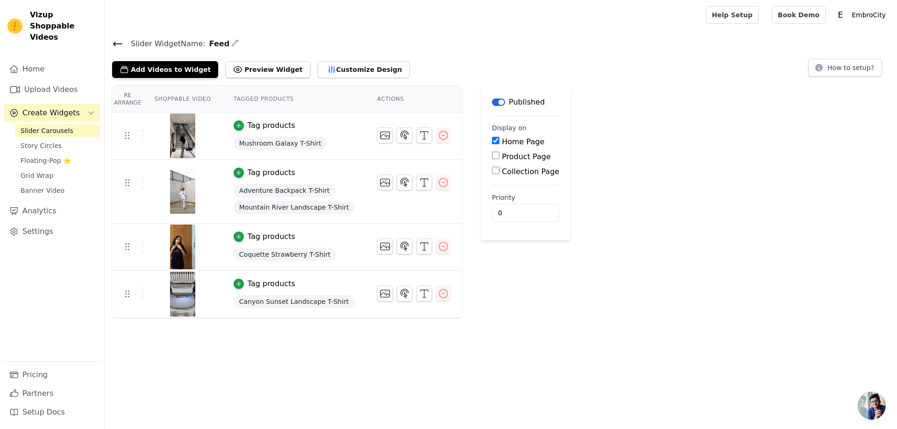
drag, startPoint x: 774, startPoint y: 112, endPoint x: 775, endPoint y: 224, distance: 112.1
click at [776, 113] on div "Re Arrange Shoppable Video Tagged Products Actions Tag products Mushroom Galaxy…" at bounding box center [501, 201] width 792 height 233
click at [44, 223] on link "Settings" at bounding box center [52, 231] width 97 height 19
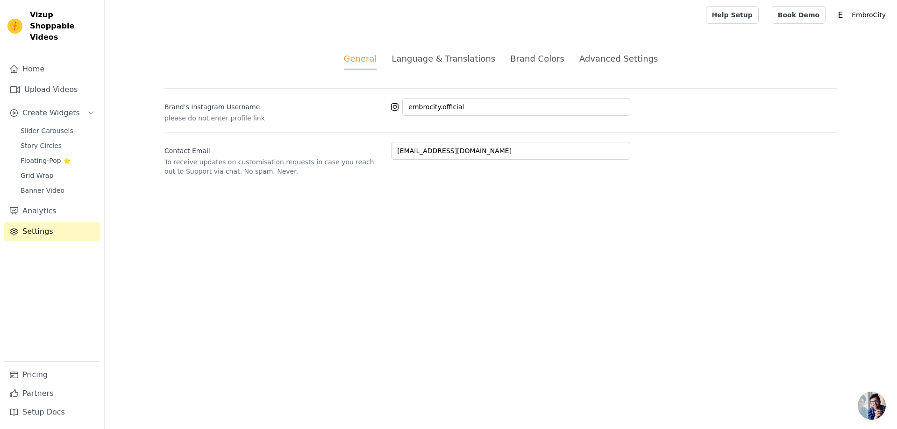
click at [424, 58] on div "Language & Translations" at bounding box center [443, 58] width 104 height 13
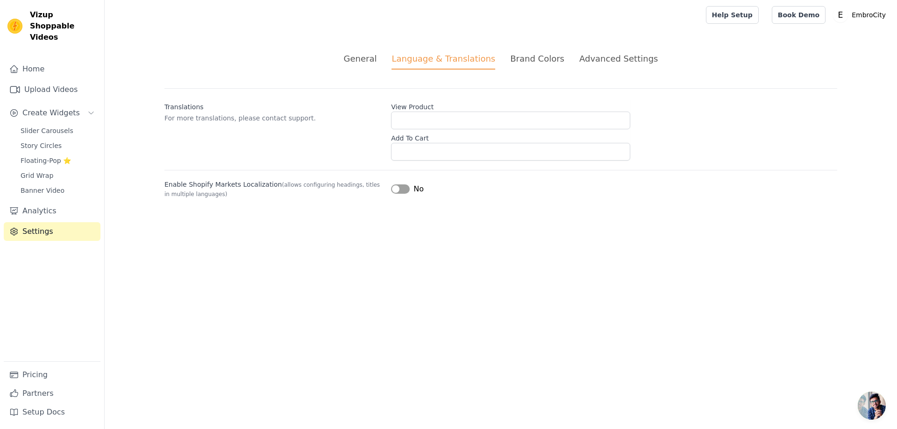
click at [541, 55] on div "Brand Colors" at bounding box center [537, 58] width 54 height 13
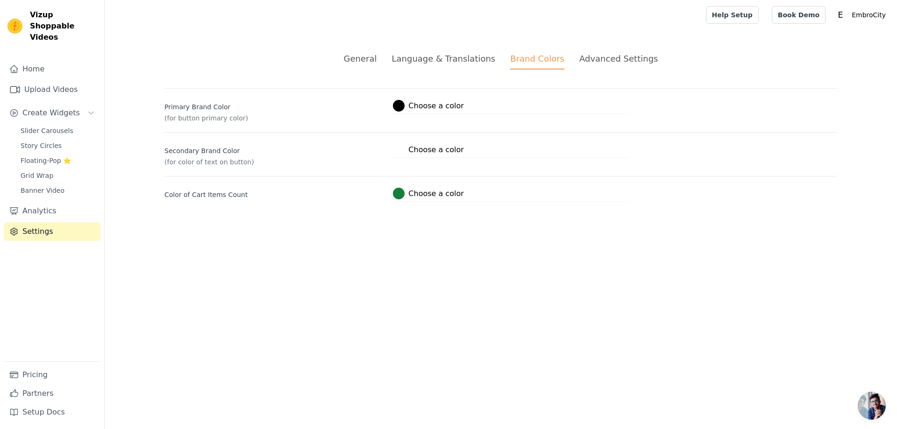
click at [628, 62] on div "Advanced Settings" at bounding box center [618, 58] width 78 height 13
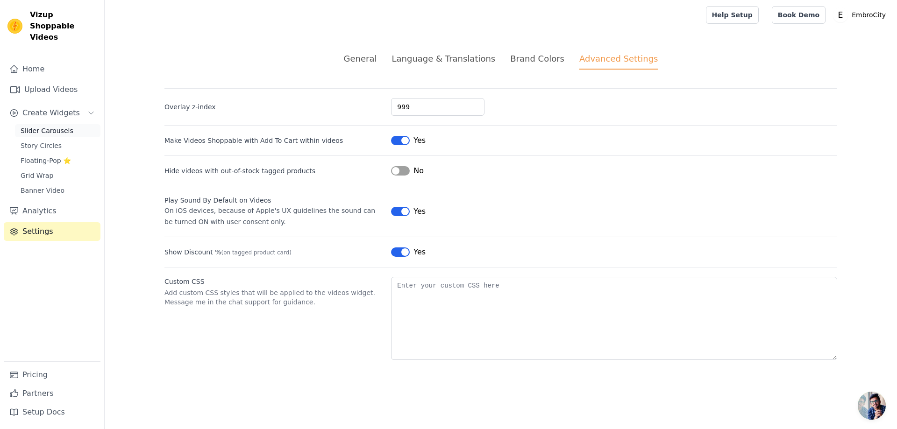
click at [39, 126] on span "Slider Carousels" at bounding box center [47, 130] width 53 height 9
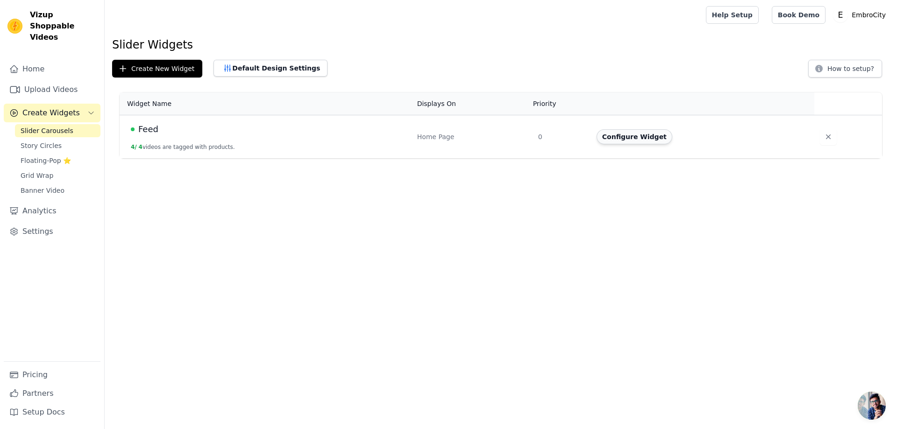
click at [635, 142] on button "Configure Widget" at bounding box center [635, 136] width 76 height 15
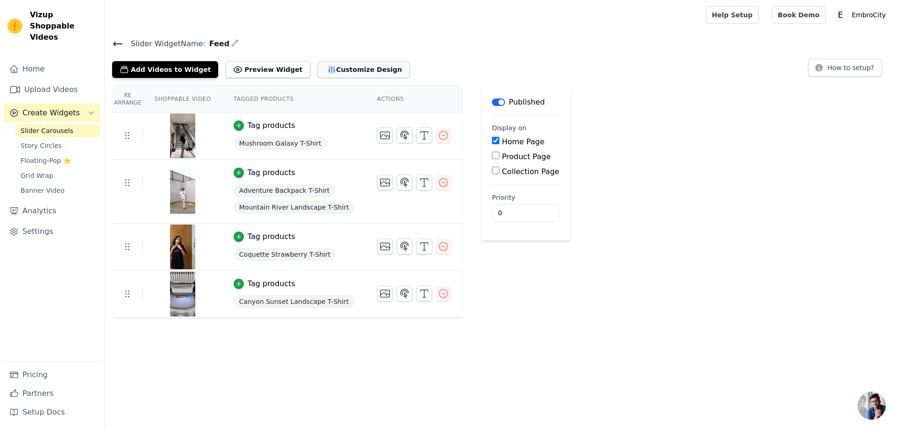
click at [345, 72] on button "Customize Design" at bounding box center [364, 69] width 92 height 17
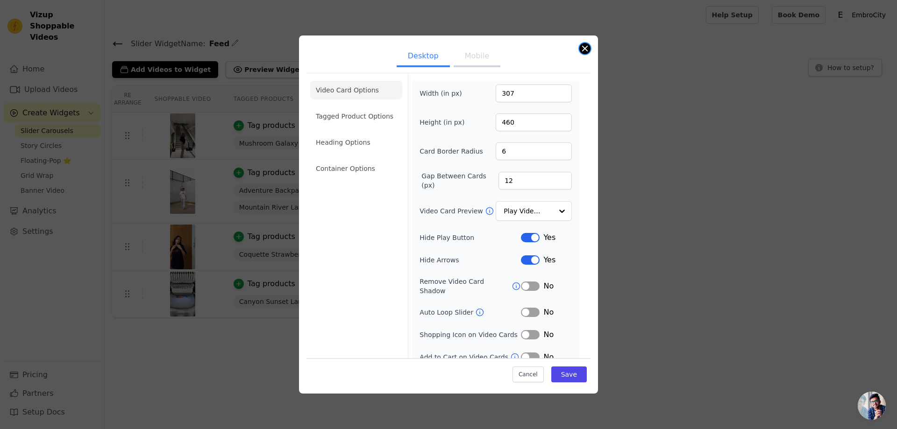
click at [584, 47] on button "Close modal" at bounding box center [584, 48] width 11 height 11
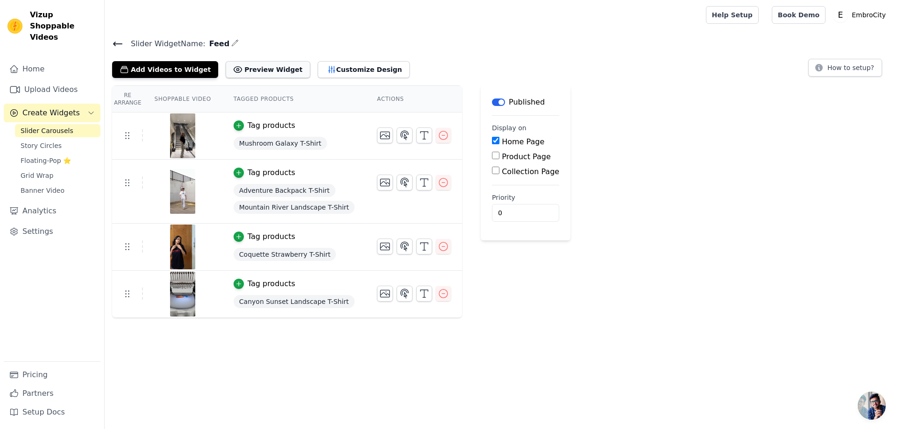
click at [245, 67] on button "Preview Widget" at bounding box center [268, 69] width 84 height 17
